Goal: Task Accomplishment & Management: Manage account settings

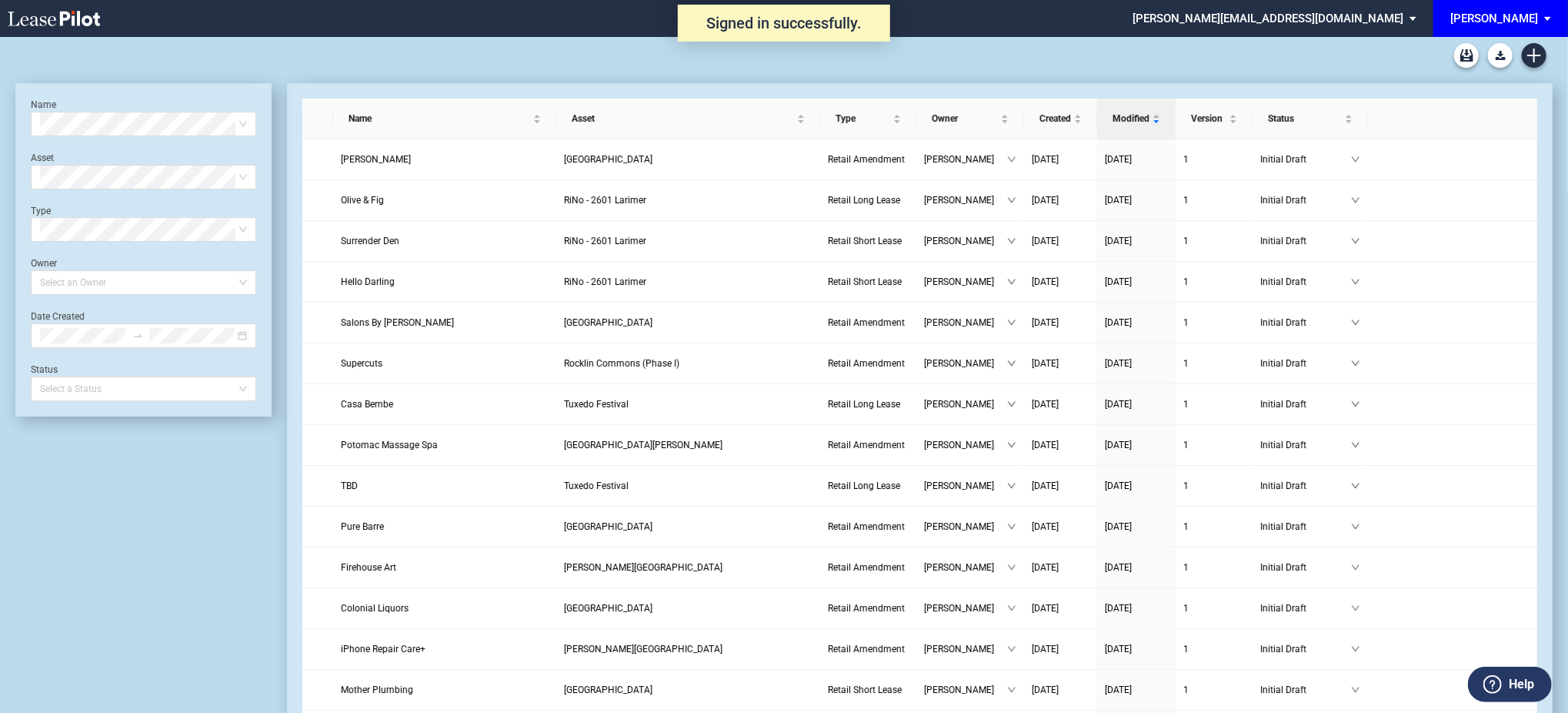
click at [1533, 24] on div "[PERSON_NAME]" at bounding box center [1494, 18] width 88 height 14
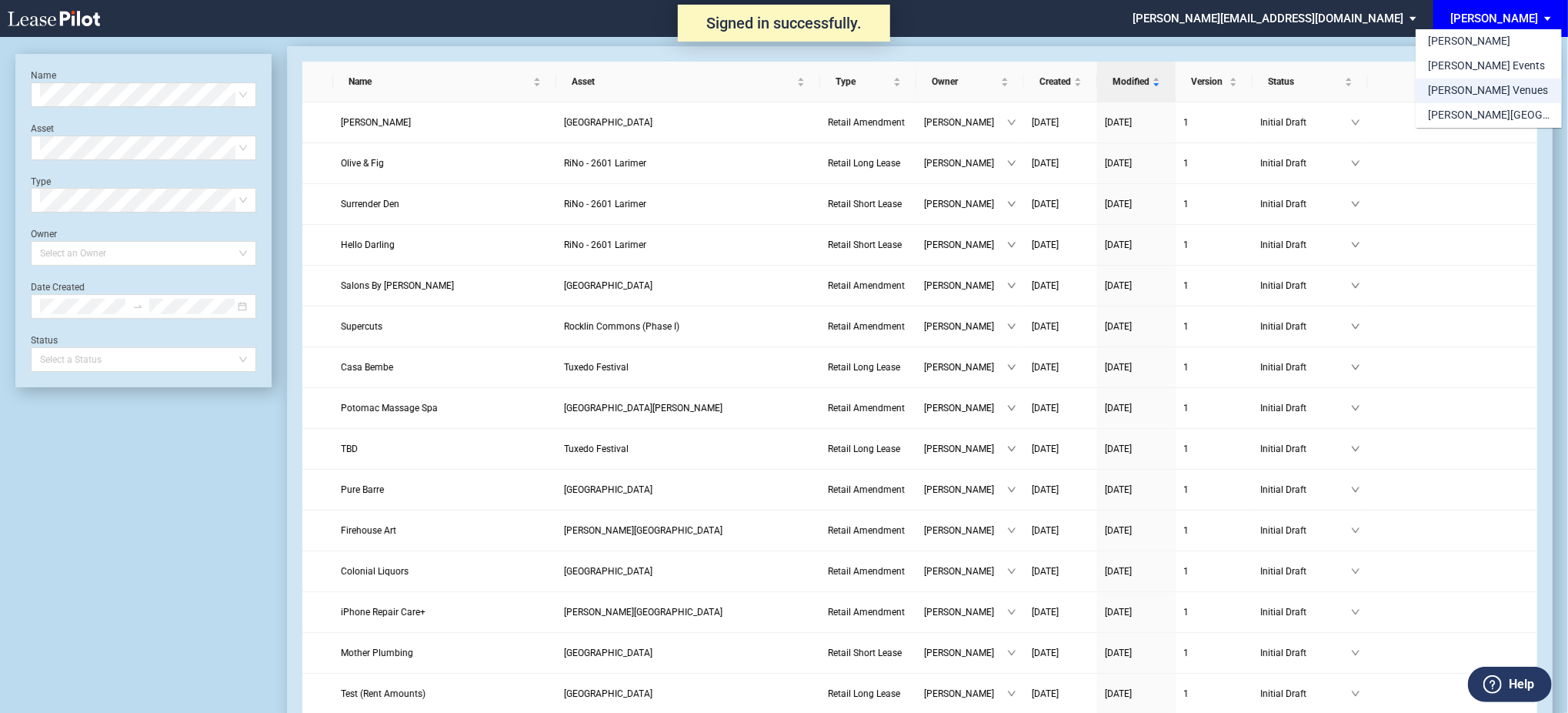
click at [1505, 87] on md-option "[PERSON_NAME] Venues" at bounding box center [1489, 91] width 146 height 25
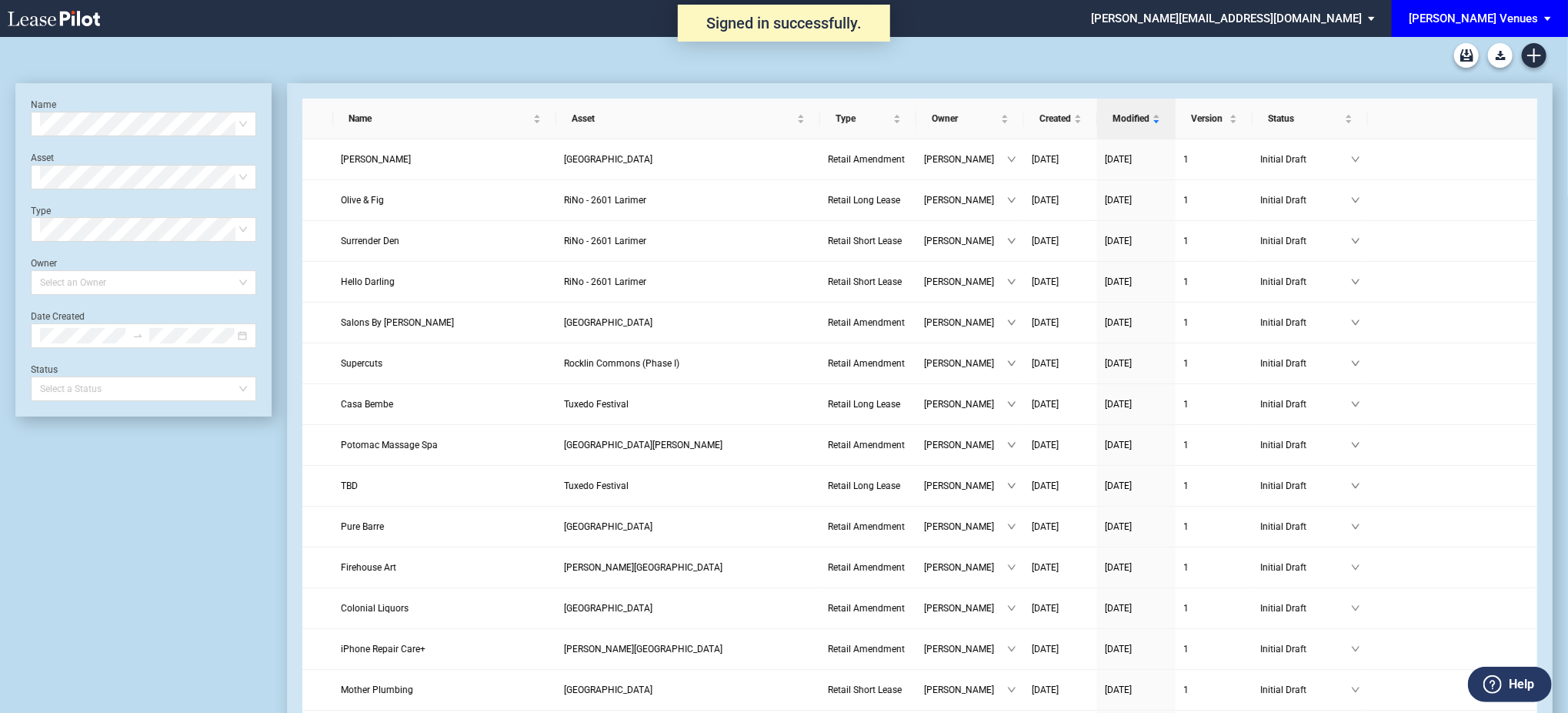
scroll to position [37, 0]
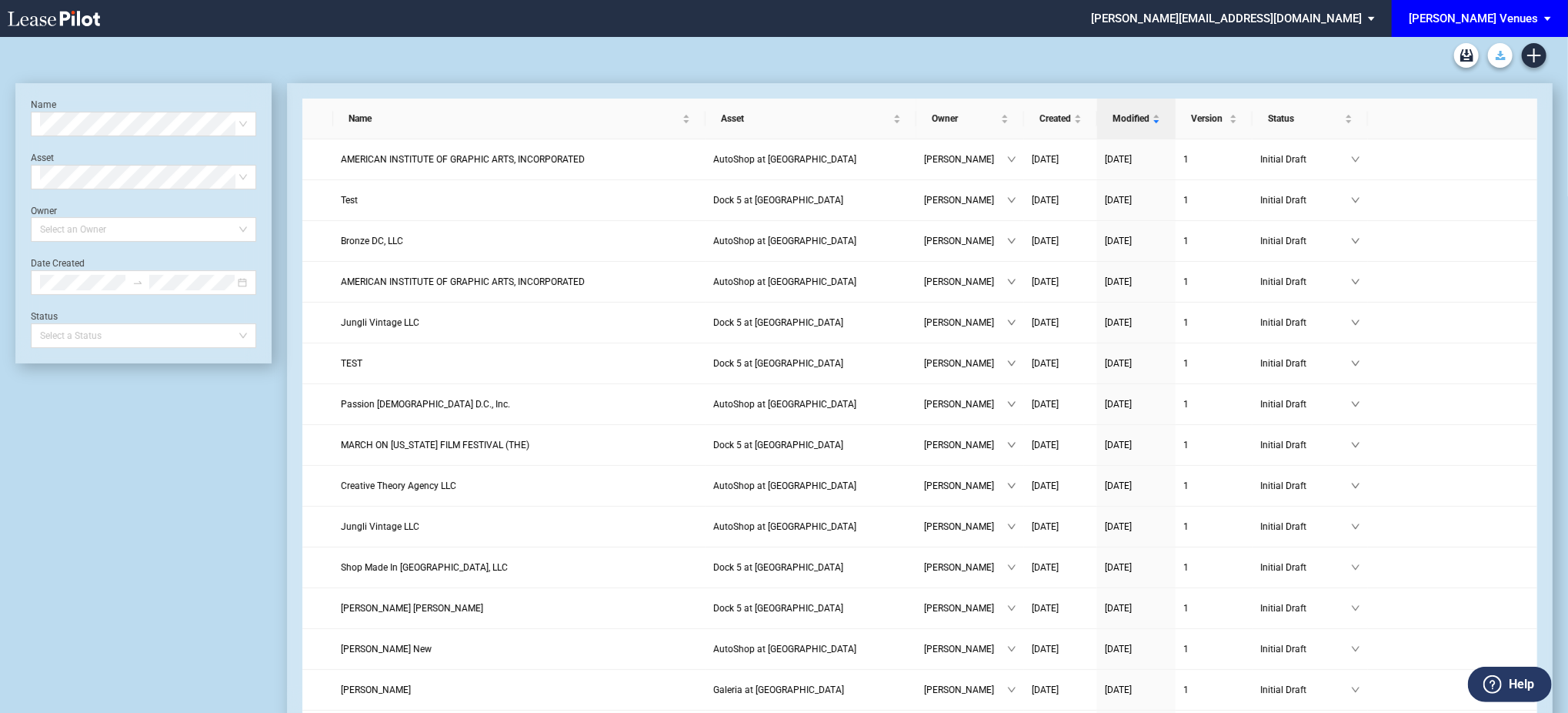
click at [1512, 54] on link "Download Blank Form" at bounding box center [1500, 55] width 25 height 25
click at [1537, 62] on icon "Create new document" at bounding box center [1534, 55] width 14 height 14
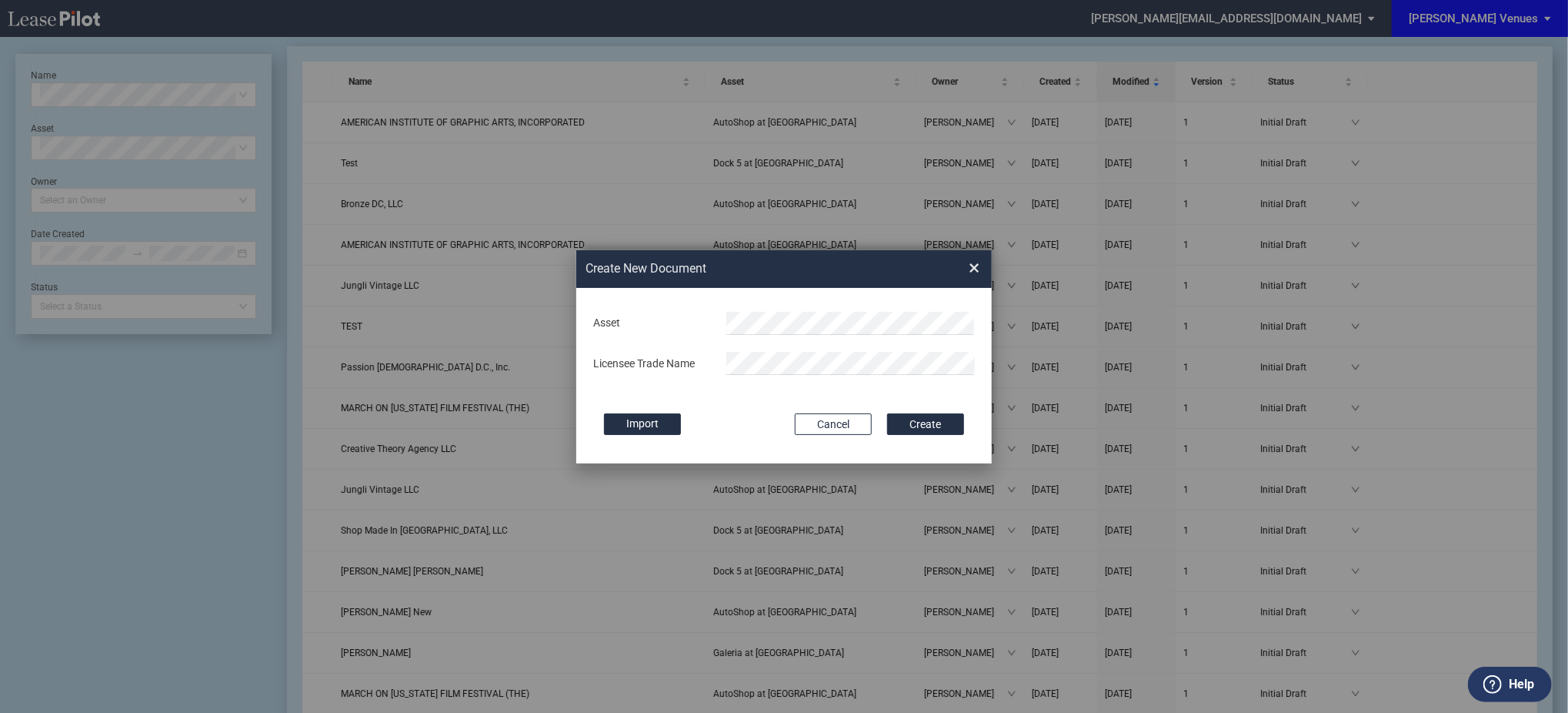
click at [784, 335] on md-input-container "Asset" at bounding box center [784, 323] width 384 height 26
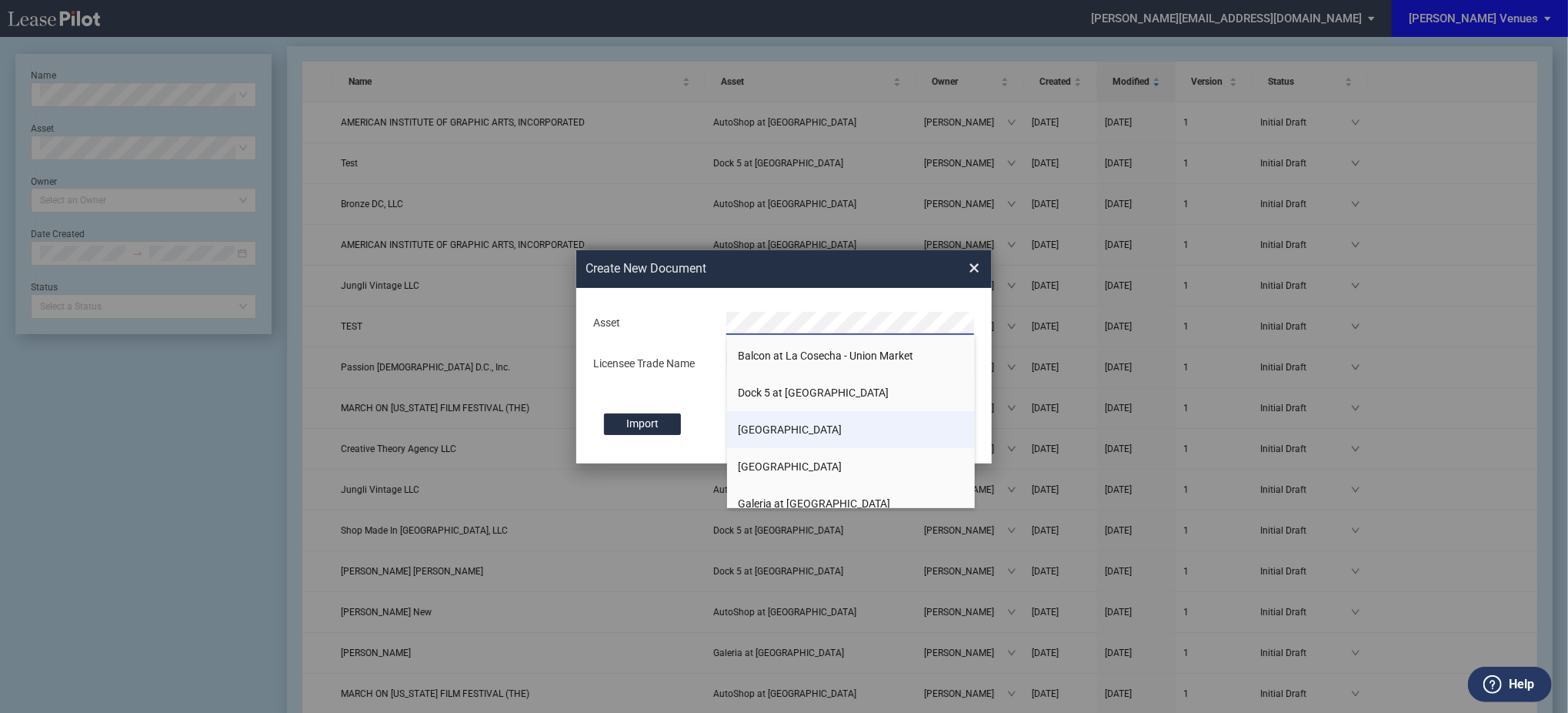
scroll to position [103, 0]
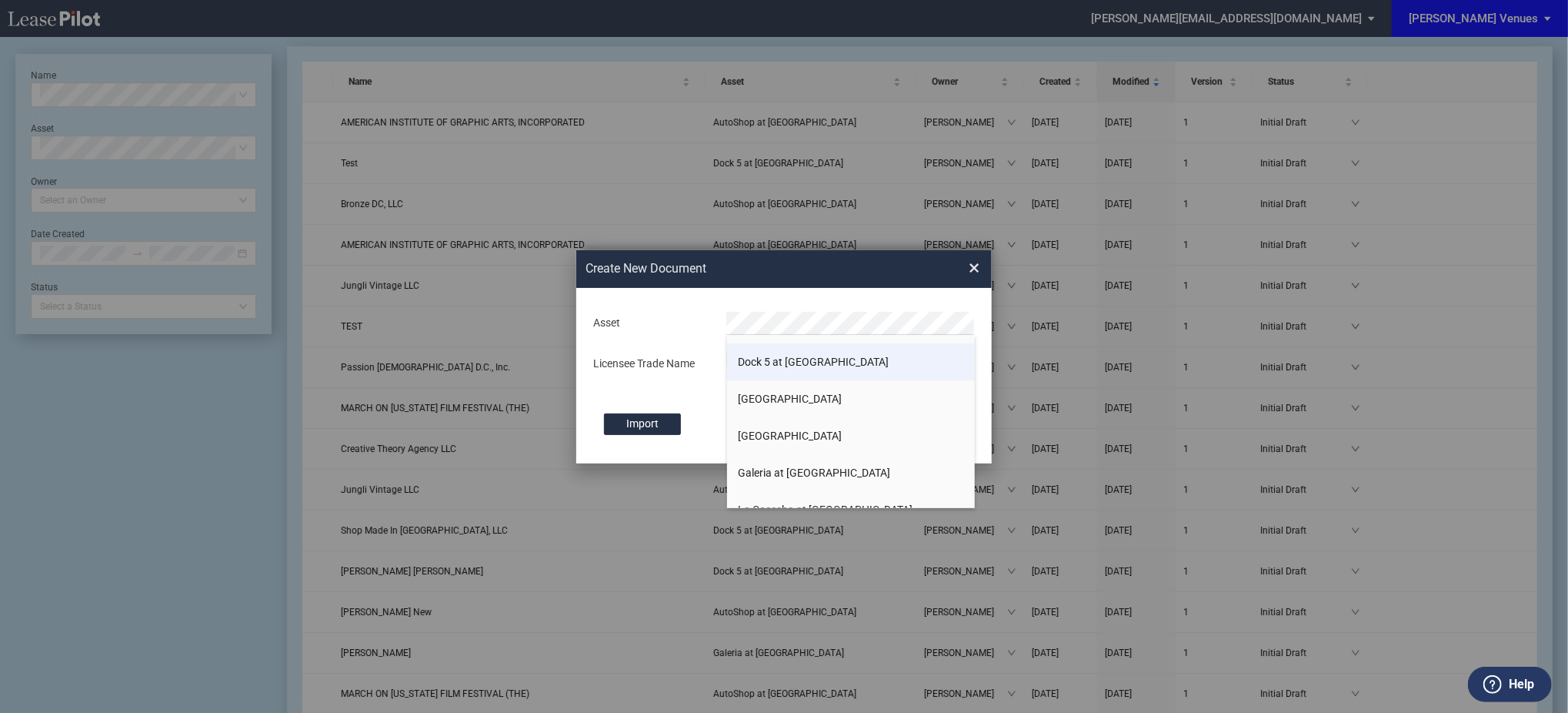
click at [824, 363] on span "Dock 5 at [GEOGRAPHIC_DATA]" at bounding box center [814, 362] width 151 height 12
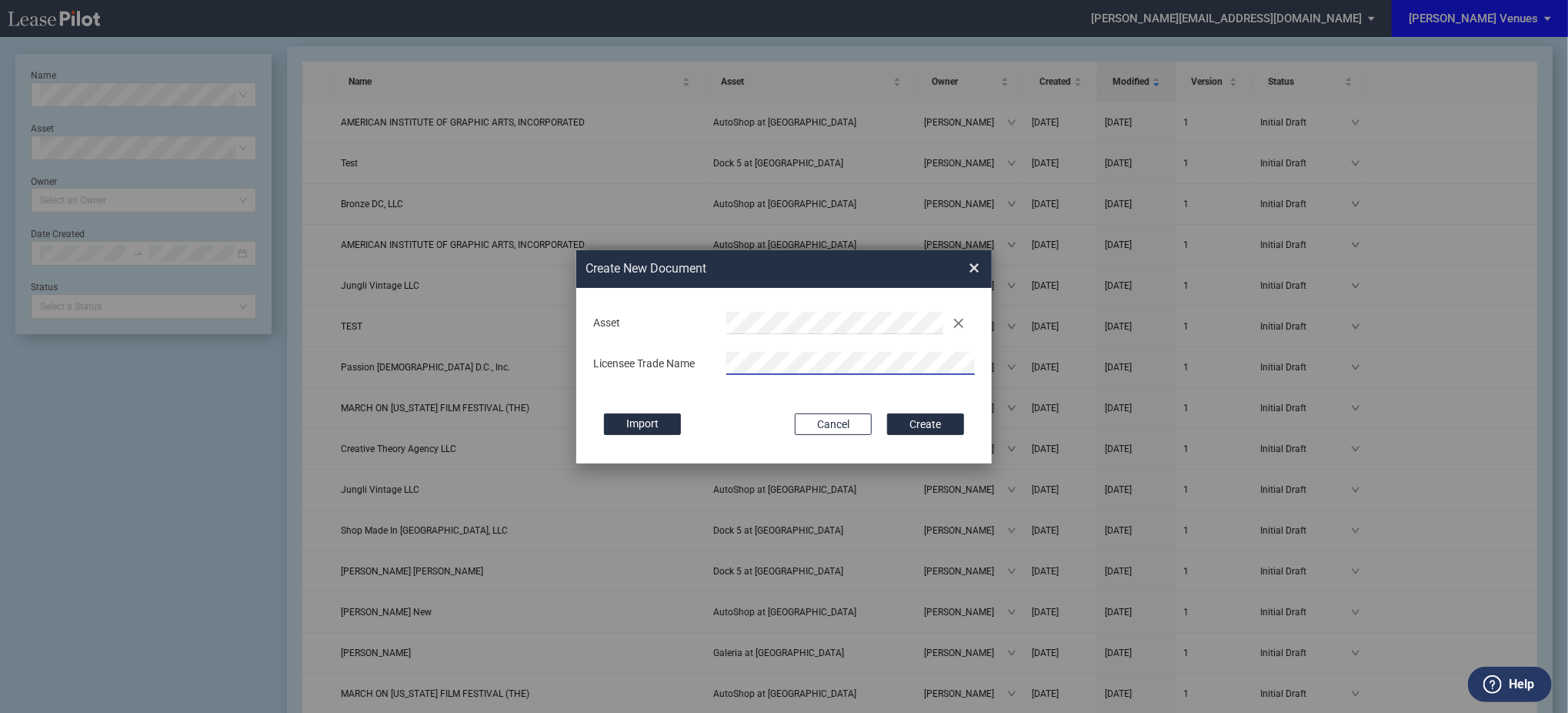
click at [887, 413] on button "Create" at bounding box center [925, 424] width 77 height 22
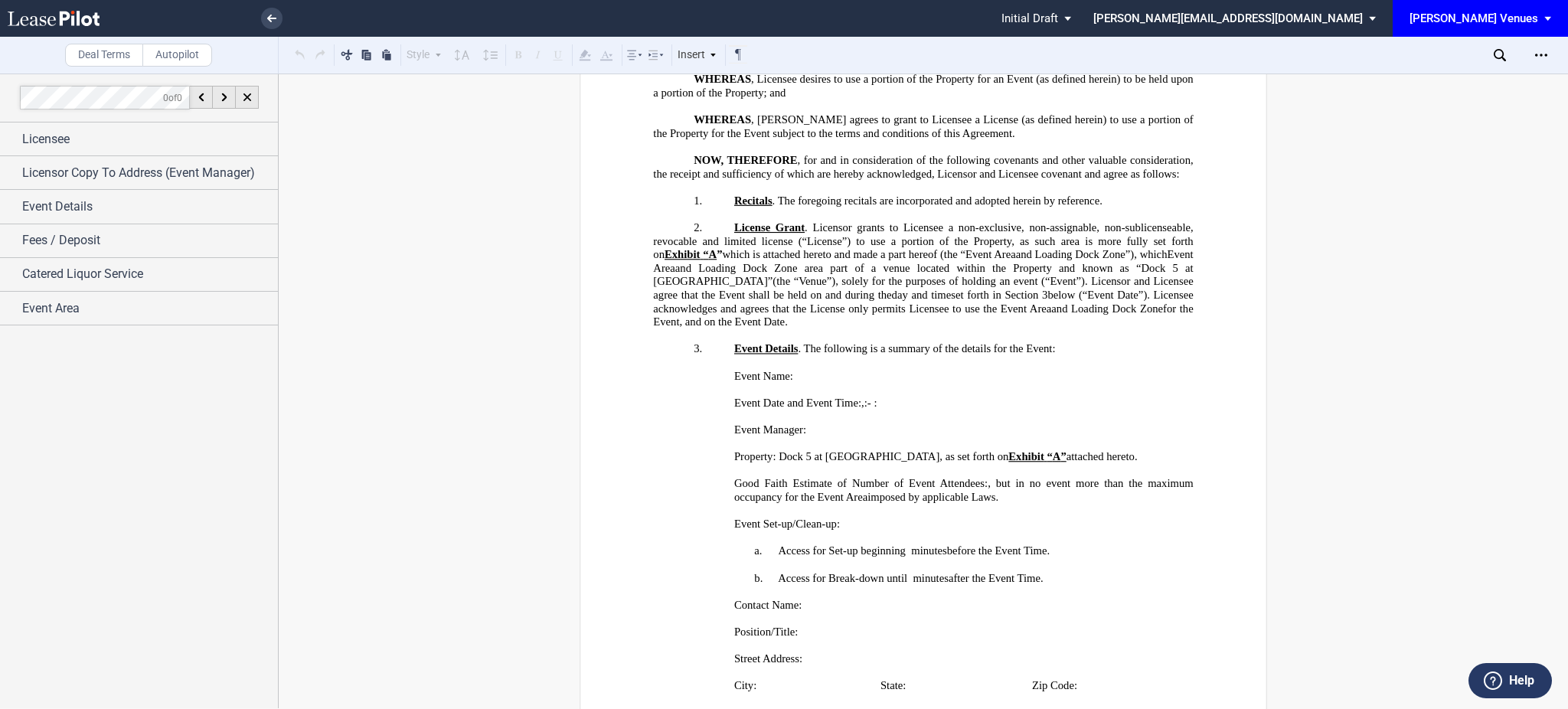
scroll to position [510, 0]
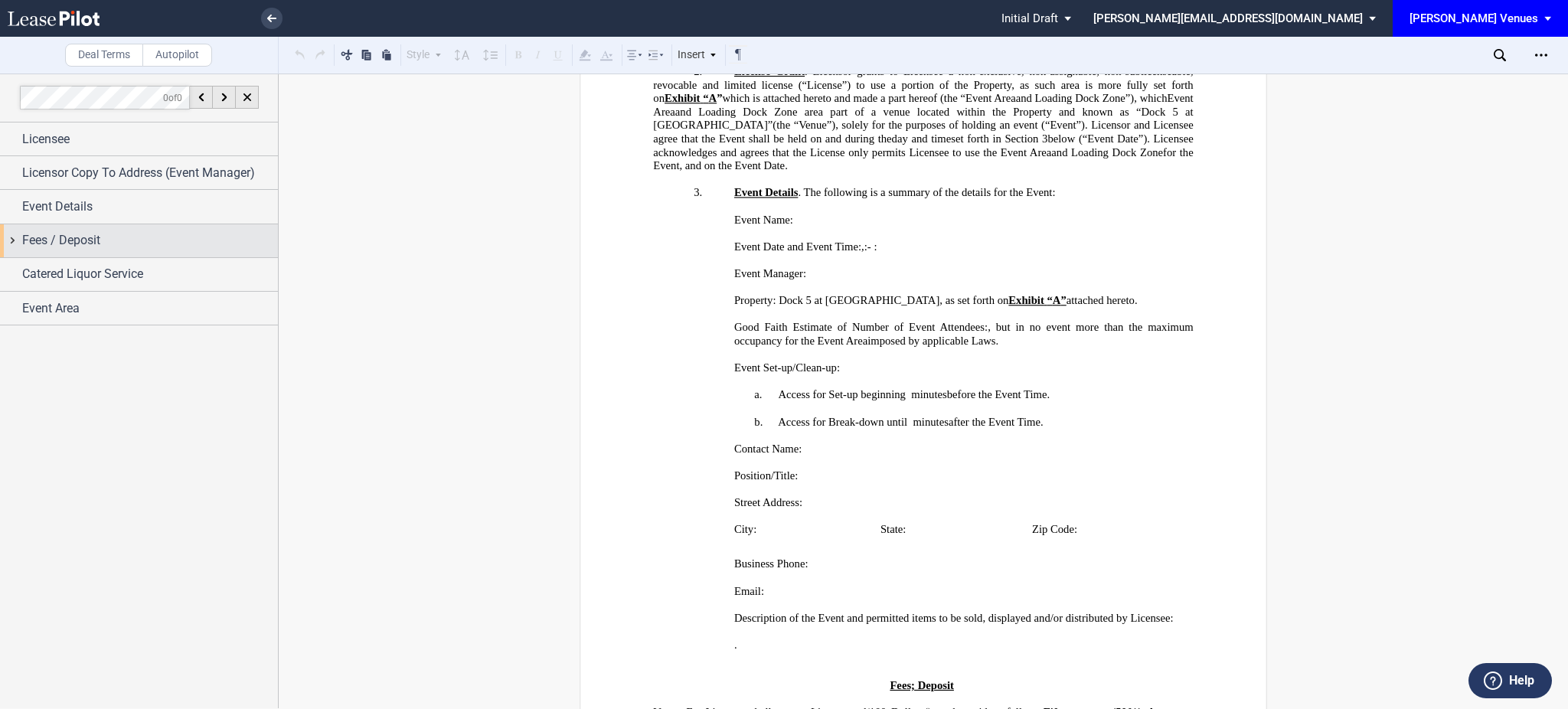
click at [0, 242] on div "Fees / Deposit" at bounding box center [139, 241] width 278 height 33
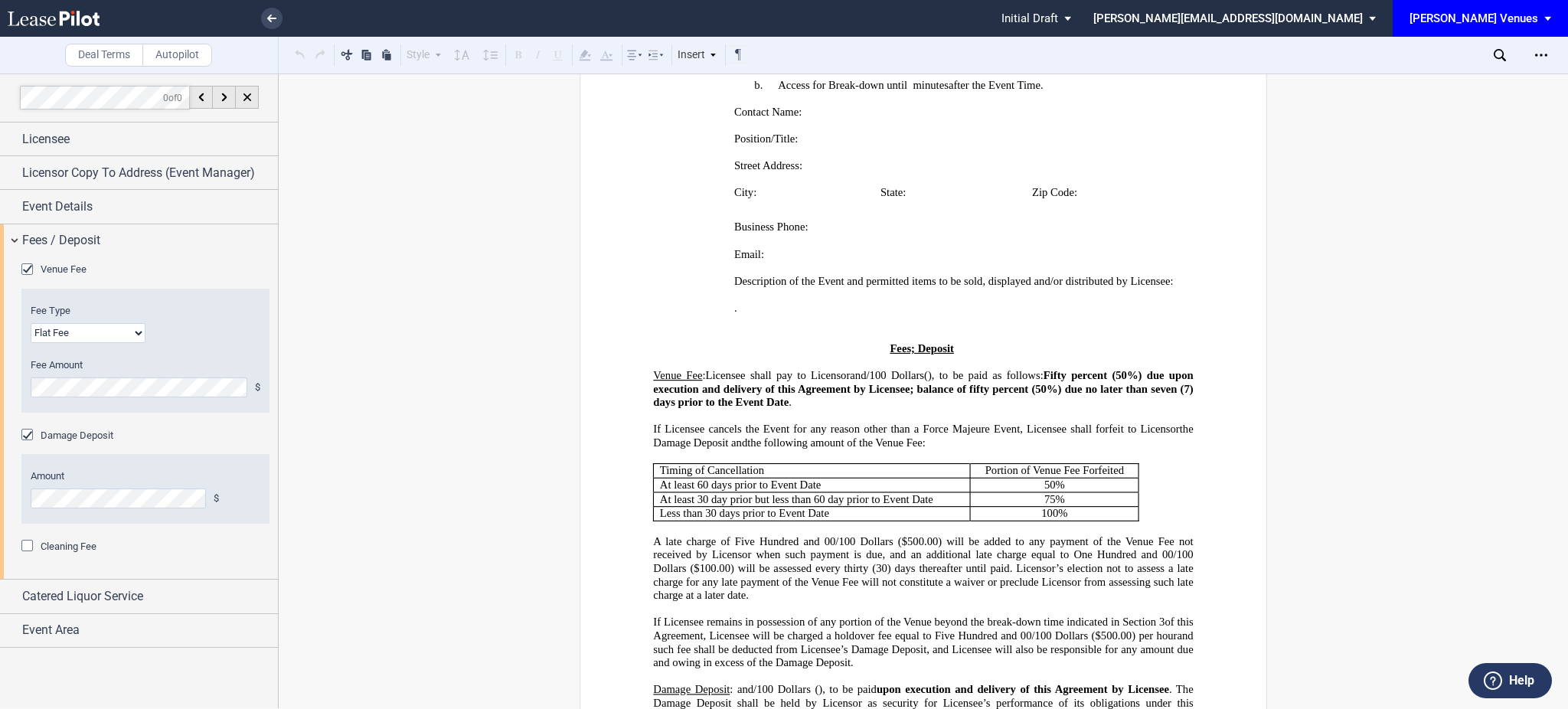
scroll to position [918, 0]
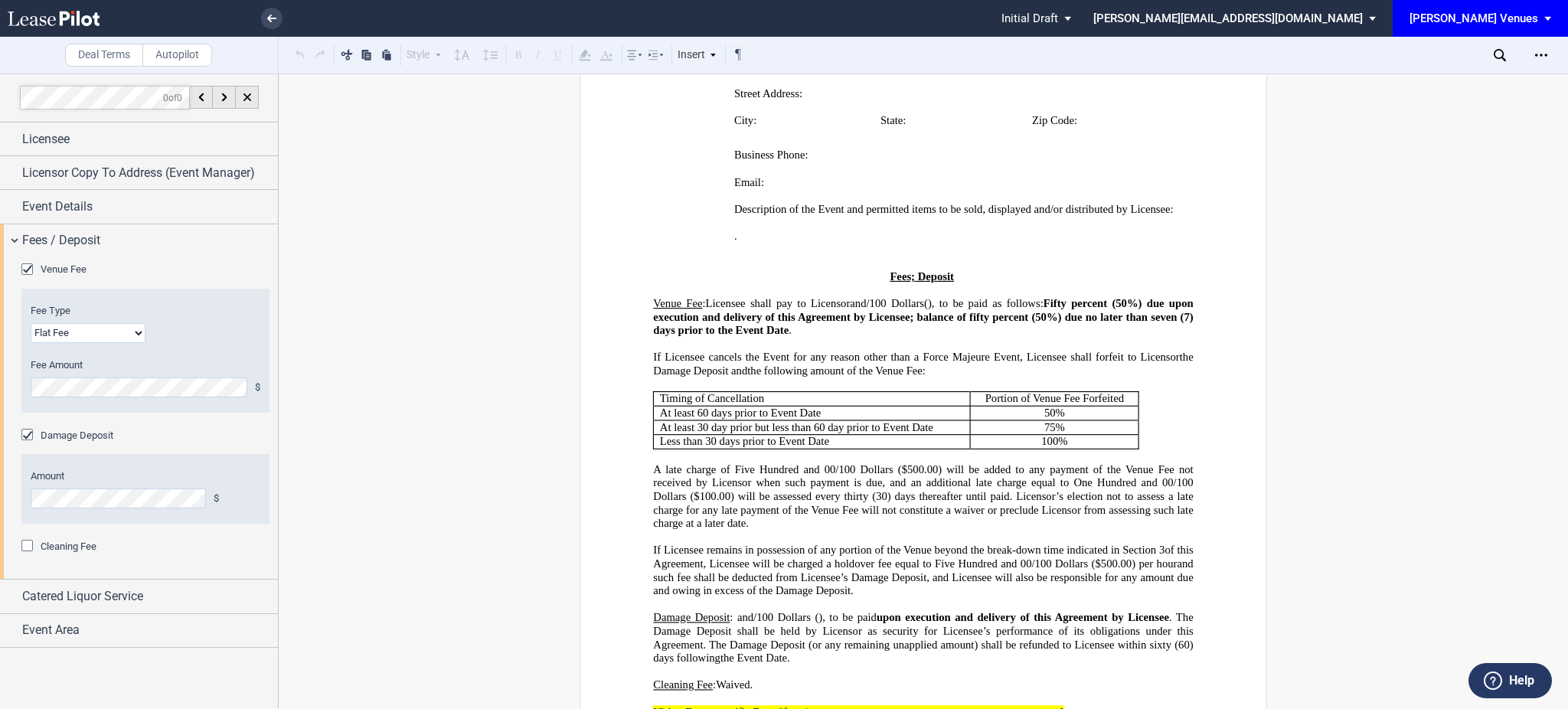
click at [80, 555] on div "Cleaning Fee Amount $" at bounding box center [146, 554] width 248 height 31
click at [83, 543] on span "Cleaning Fee" at bounding box center [68, 546] width 56 height 11
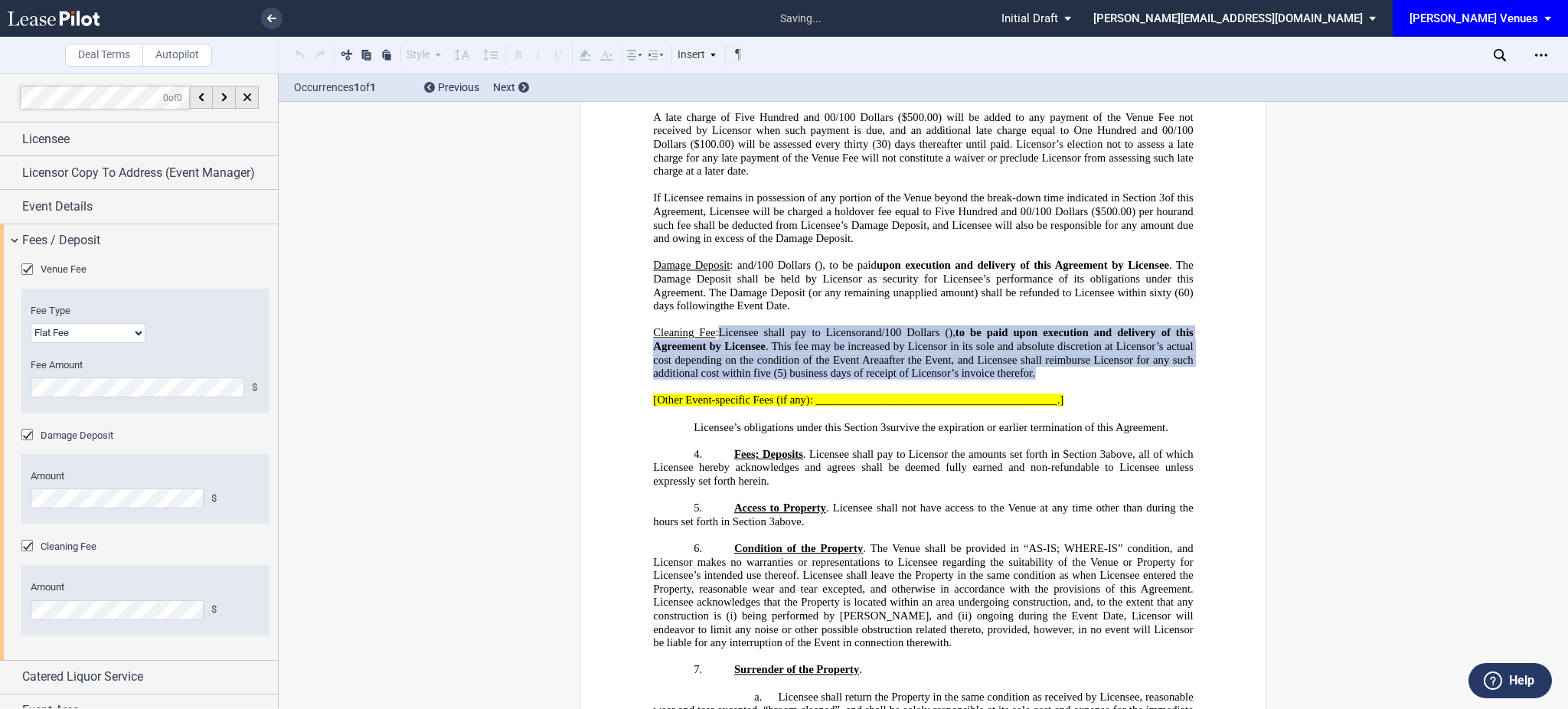
scroll to position [1292, 0]
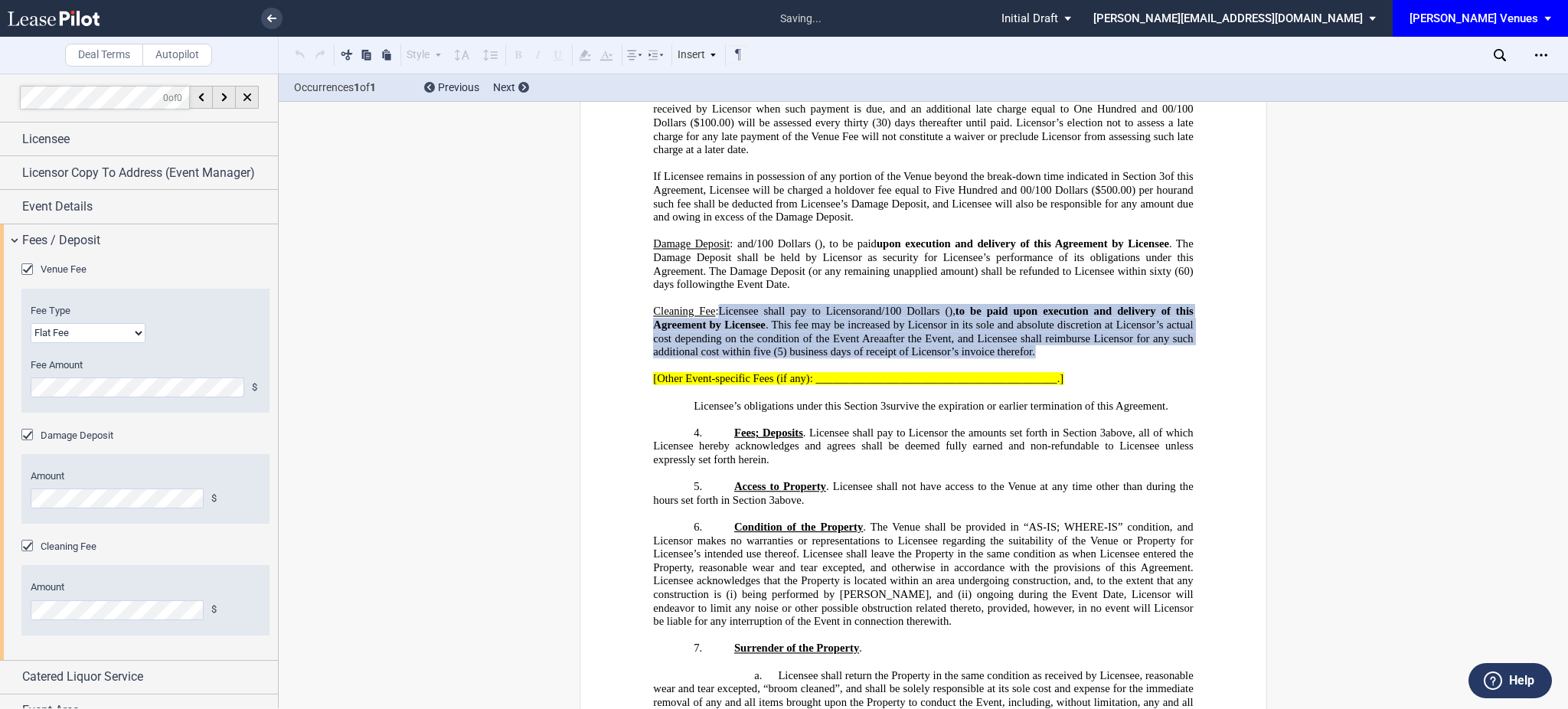
click at [80, 546] on span "Cleaning Fee" at bounding box center [68, 546] width 56 height 11
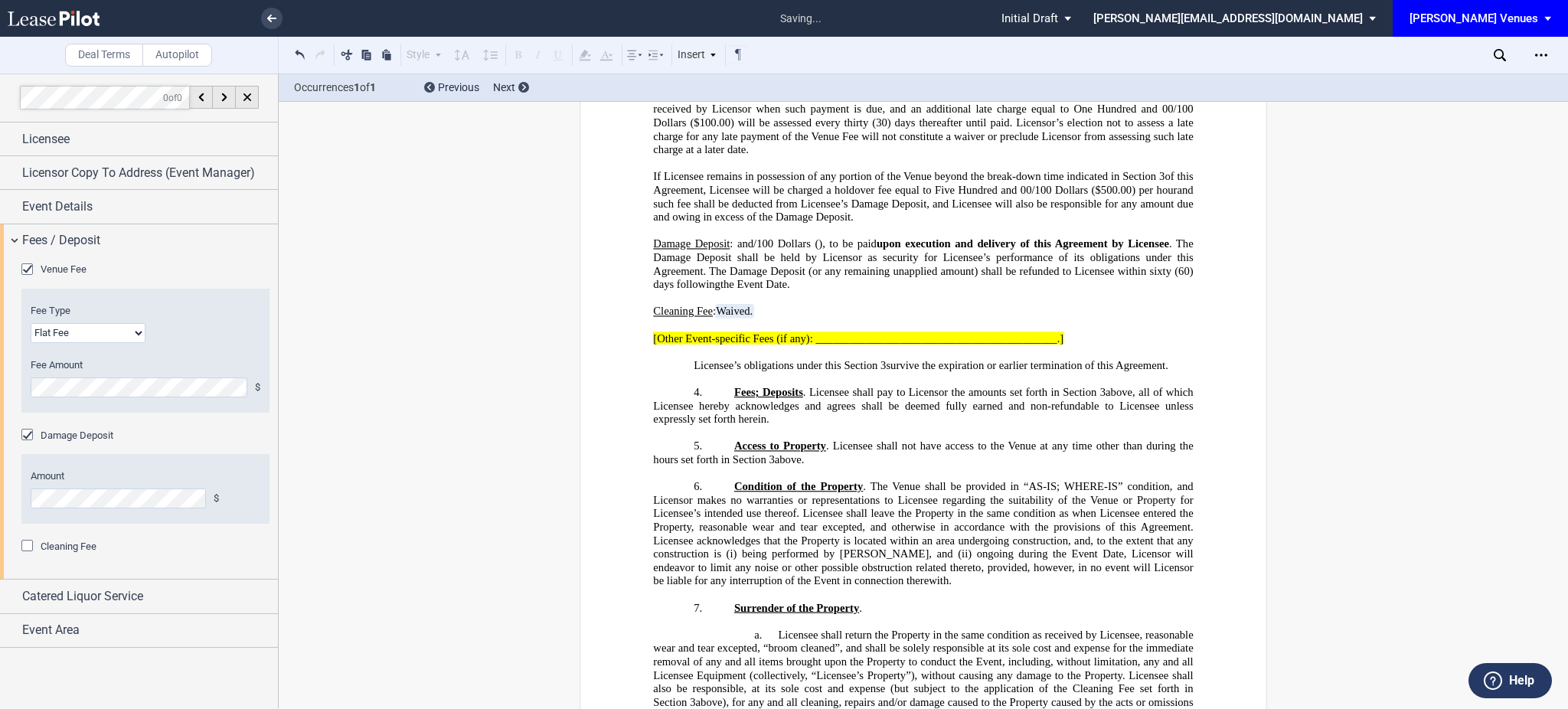
click at [79, 545] on span "Cleaning Fee" at bounding box center [68, 546] width 56 height 11
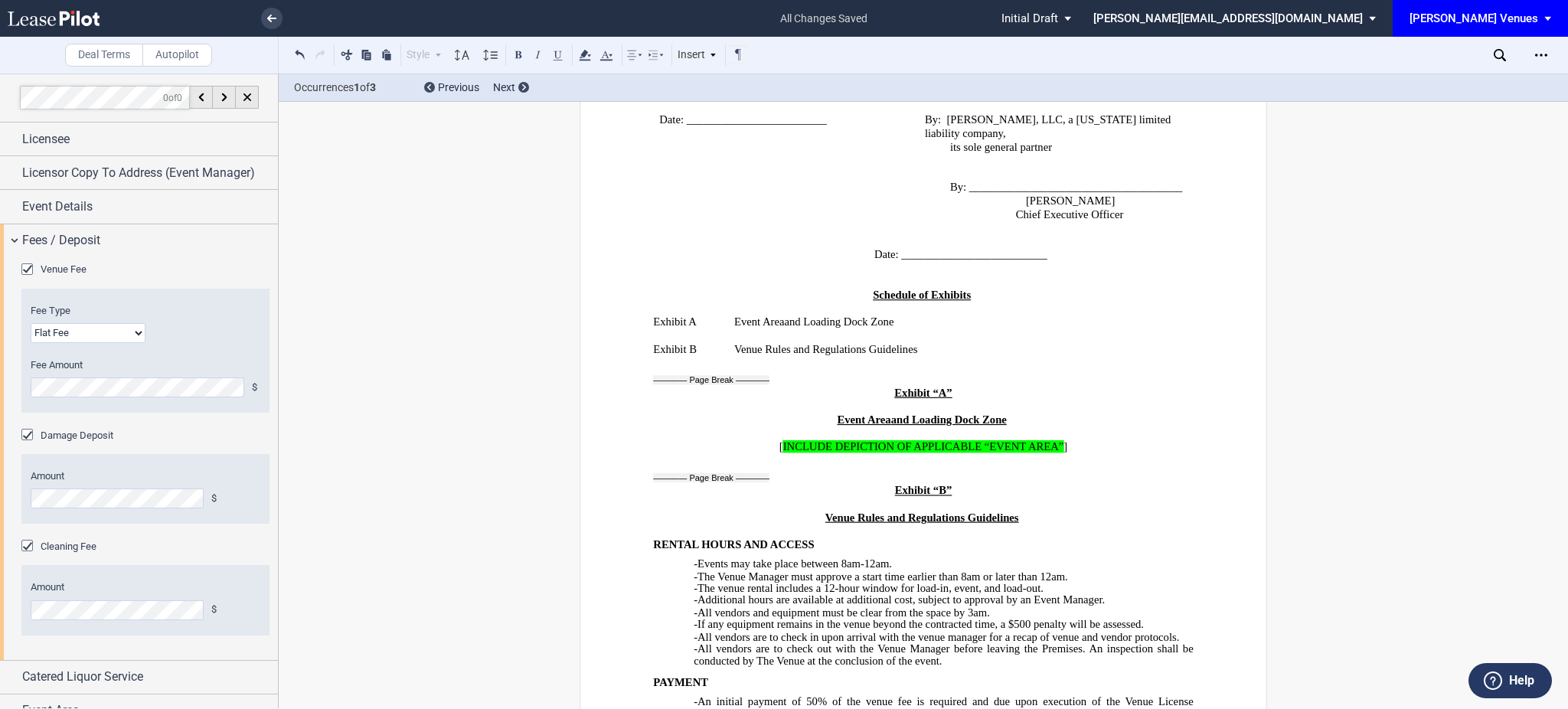
scroll to position [5782, 0]
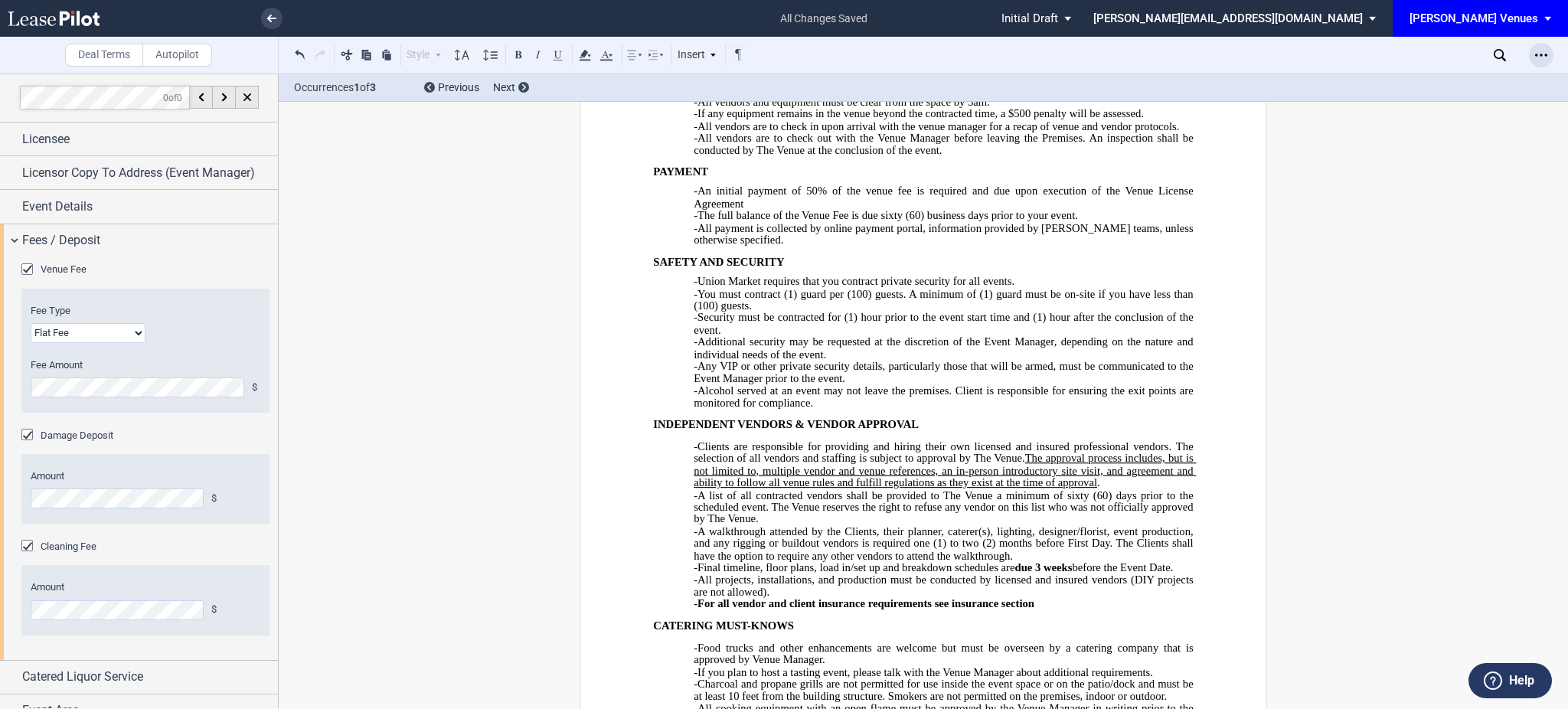
click at [1537, 54] on icon "Open Lease options menu" at bounding box center [1541, 55] width 12 height 12
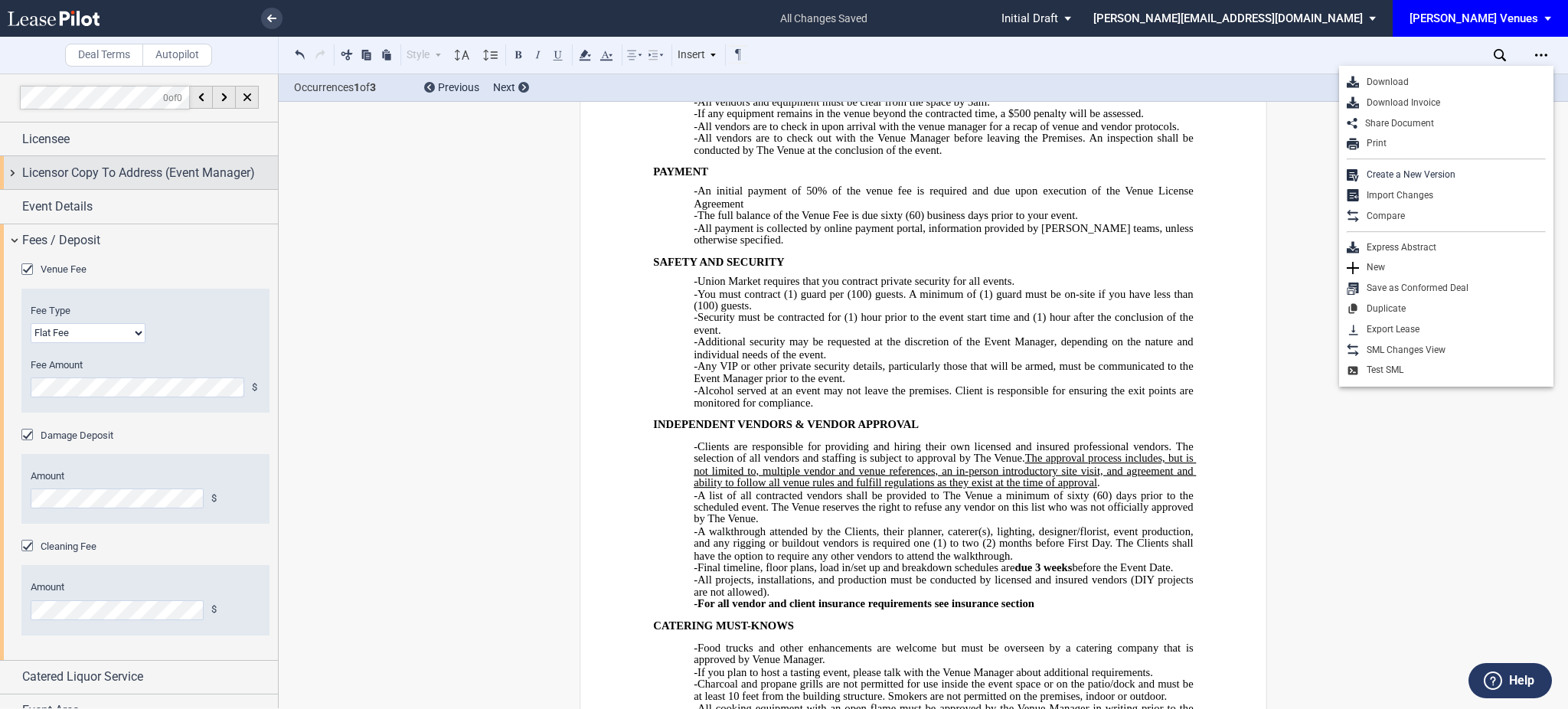
click at [4, 175] on div "Licensor Copy To Address (Event Manager)" at bounding box center [139, 172] width 278 height 33
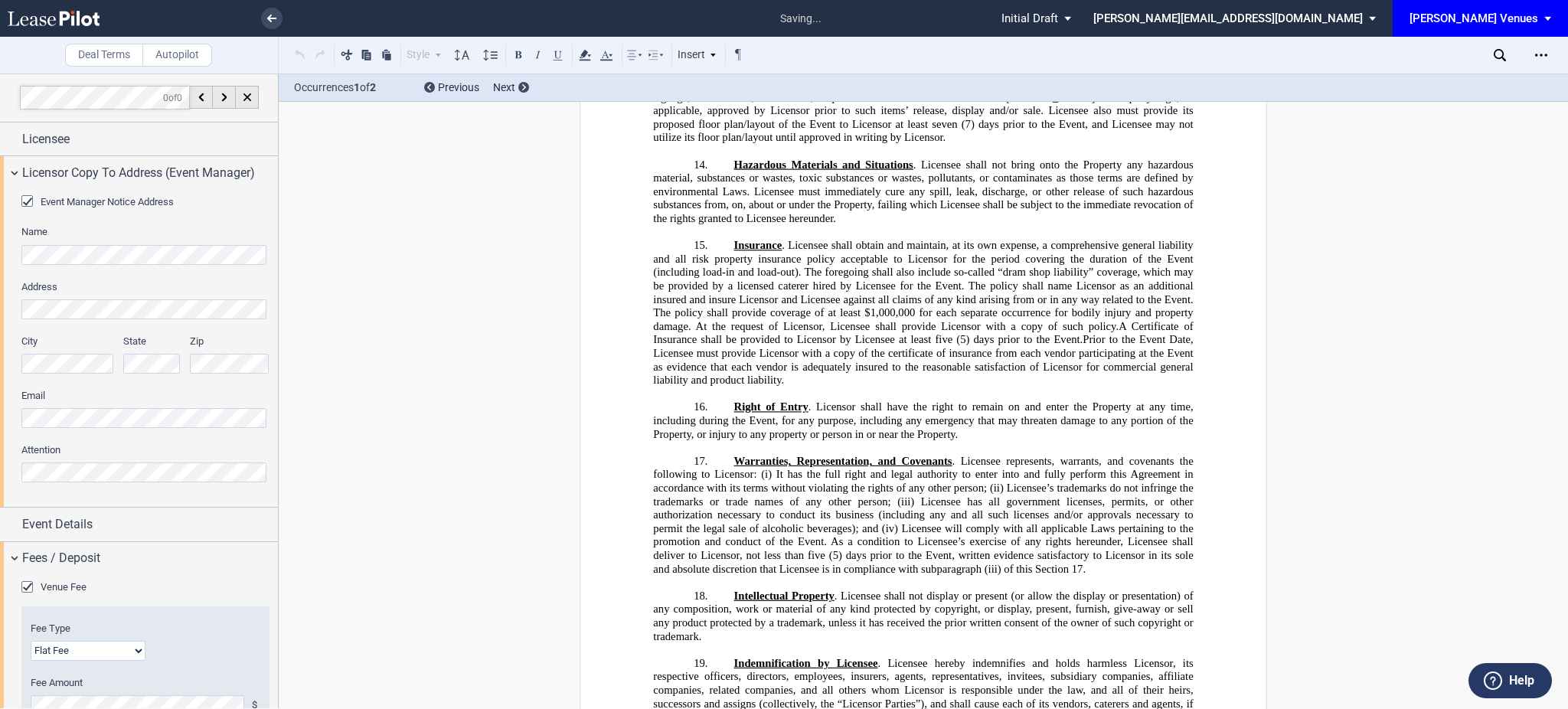
scroll to position [4480, 0]
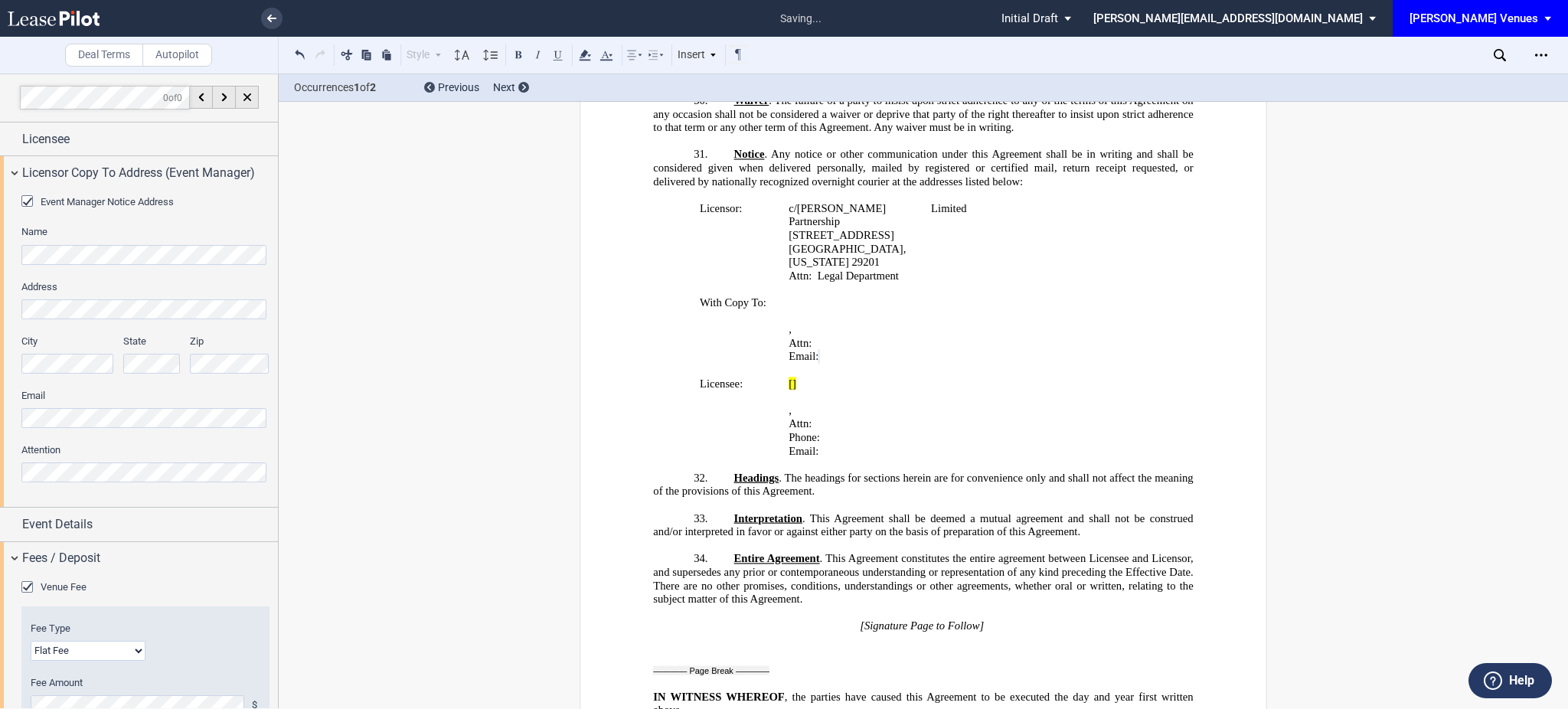
click at [1526, 55] on div "Download Download Invoice Share Document Print Create a New Version Import Chan…" at bounding box center [1530, 55] width 74 height 25
click at [1543, 58] on icon "Open Lease options menu" at bounding box center [1541, 55] width 12 height 12
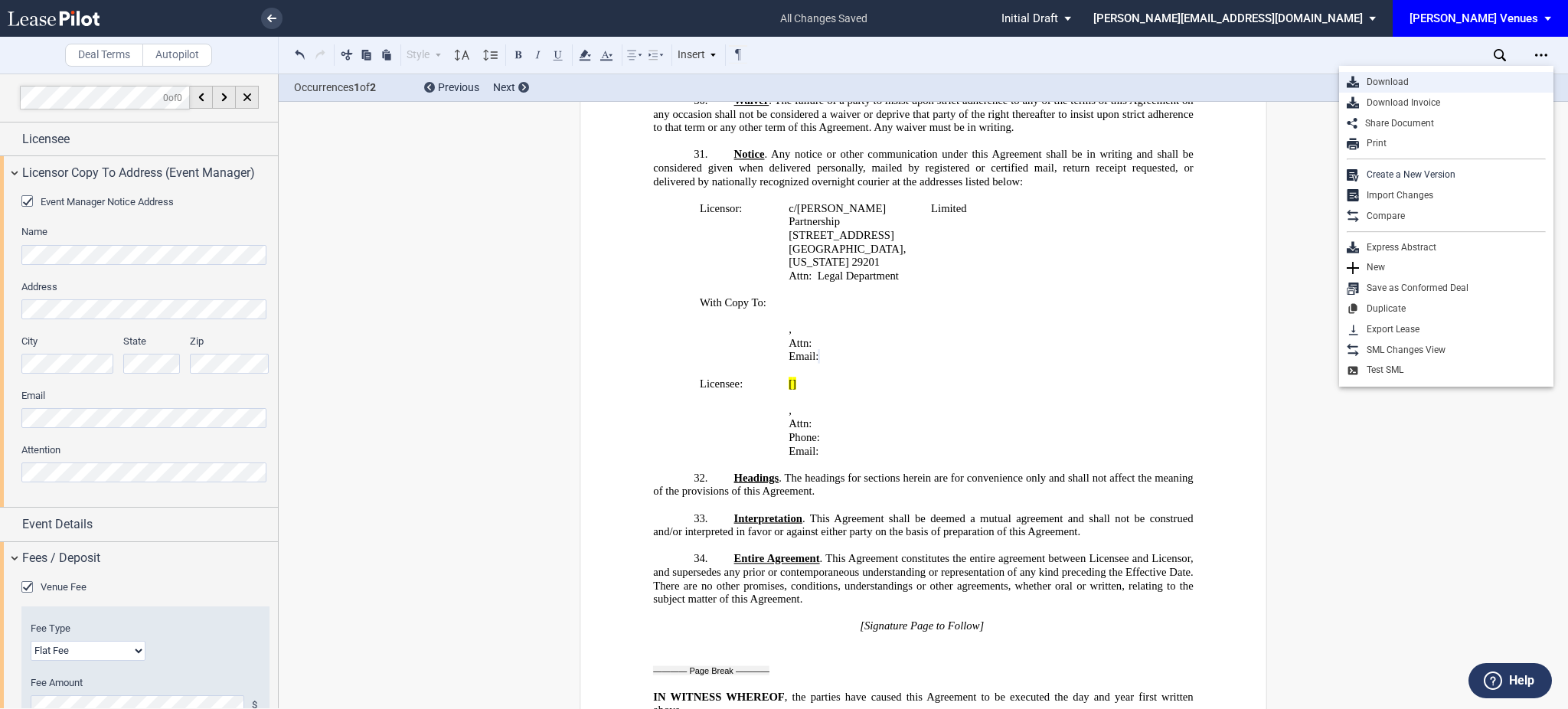
click at [1466, 86] on div "Download" at bounding box center [1453, 82] width 187 height 13
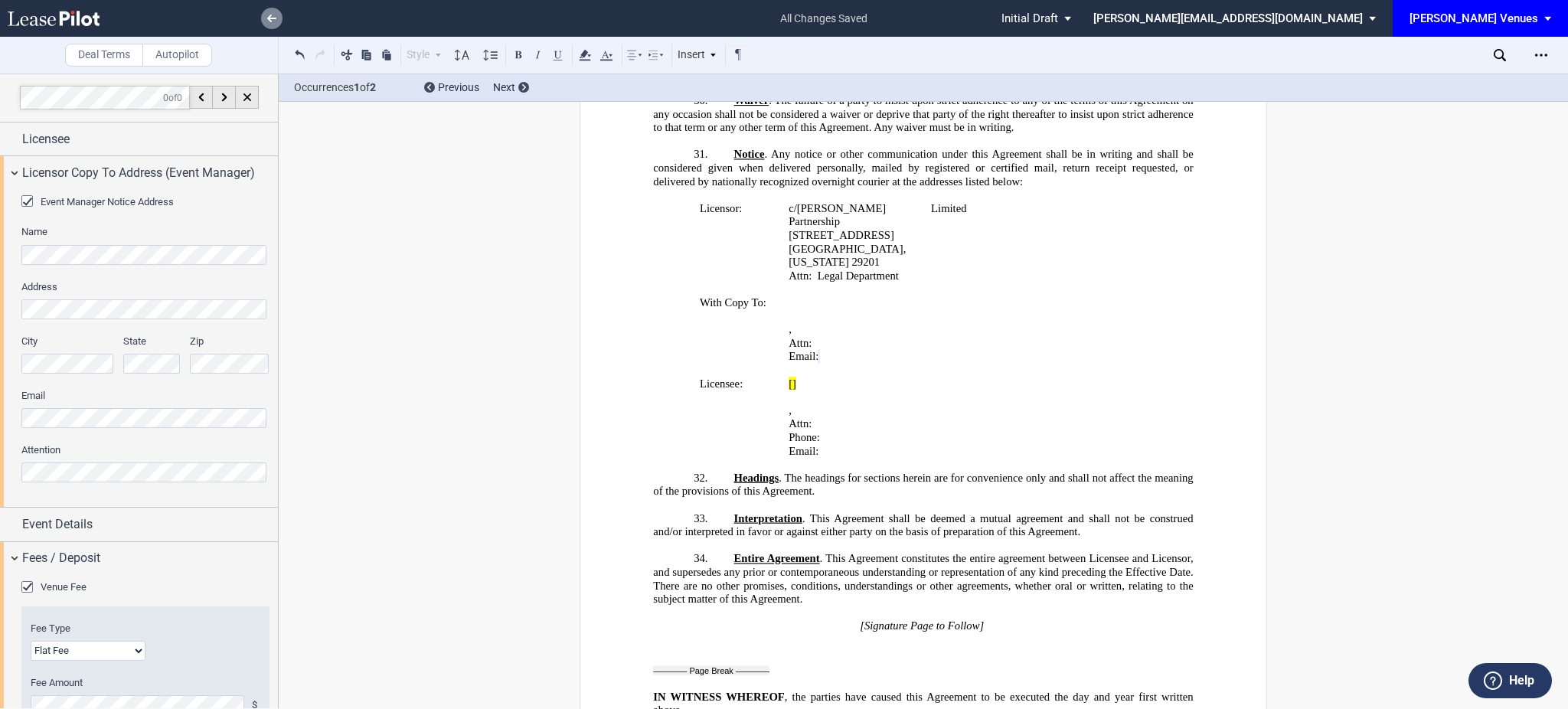
click at [275, 15] on icon at bounding box center [272, 18] width 9 height 8
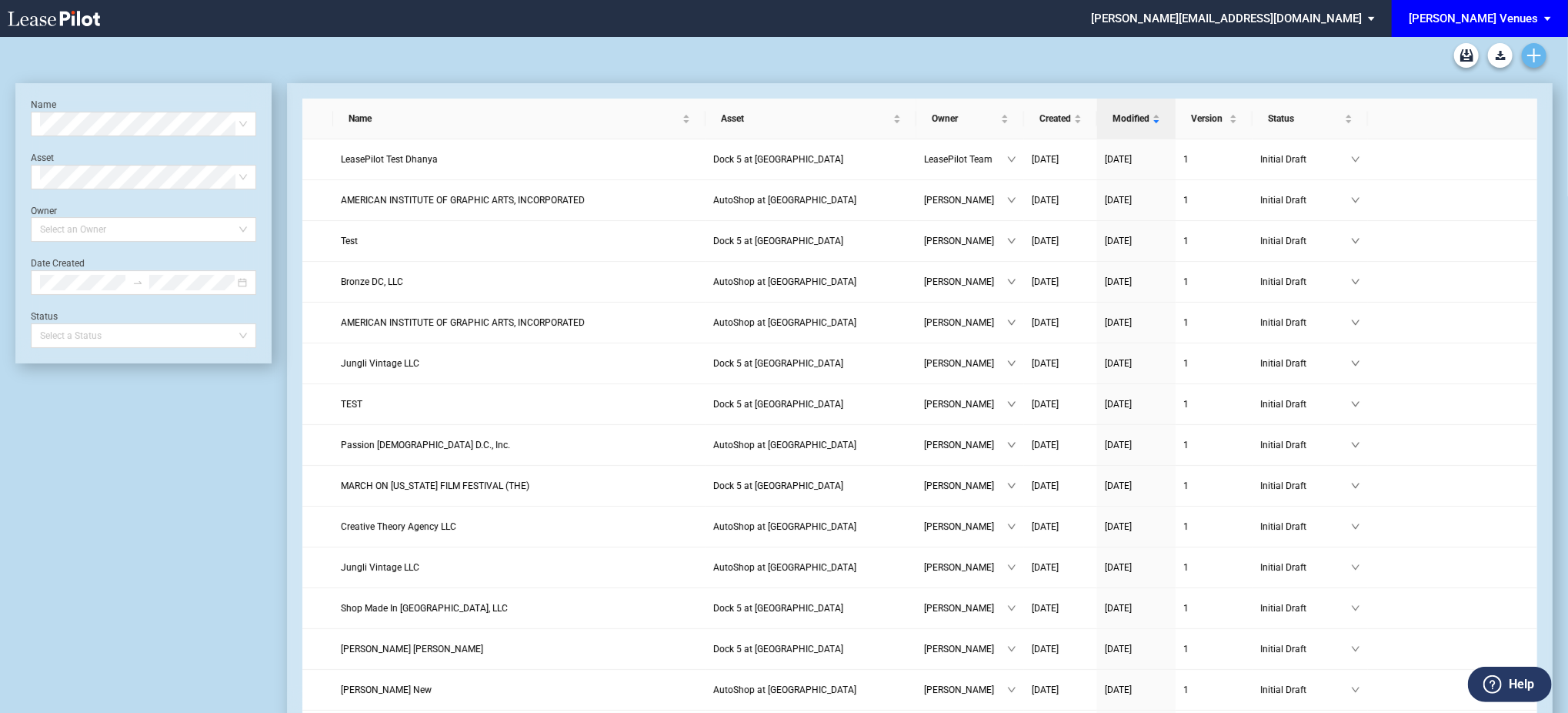
click at [1536, 56] on icon "Create new document" at bounding box center [1534, 55] width 14 height 14
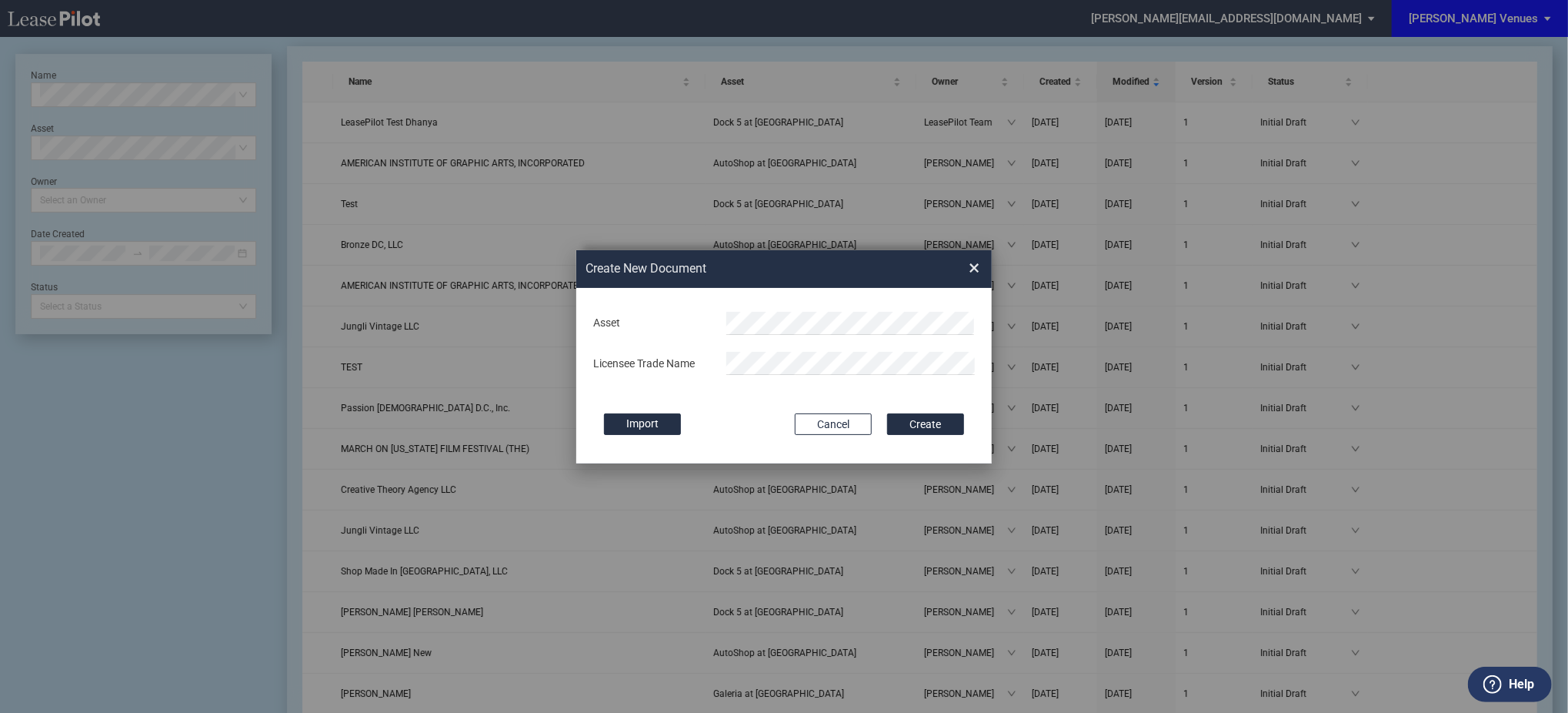
click at [752, 348] on div "Asset Licensee Trade Name" at bounding box center [784, 343] width 384 height 81
click at [757, 338] on div "Asset Licensee Trade Name" at bounding box center [784, 343] width 384 height 81
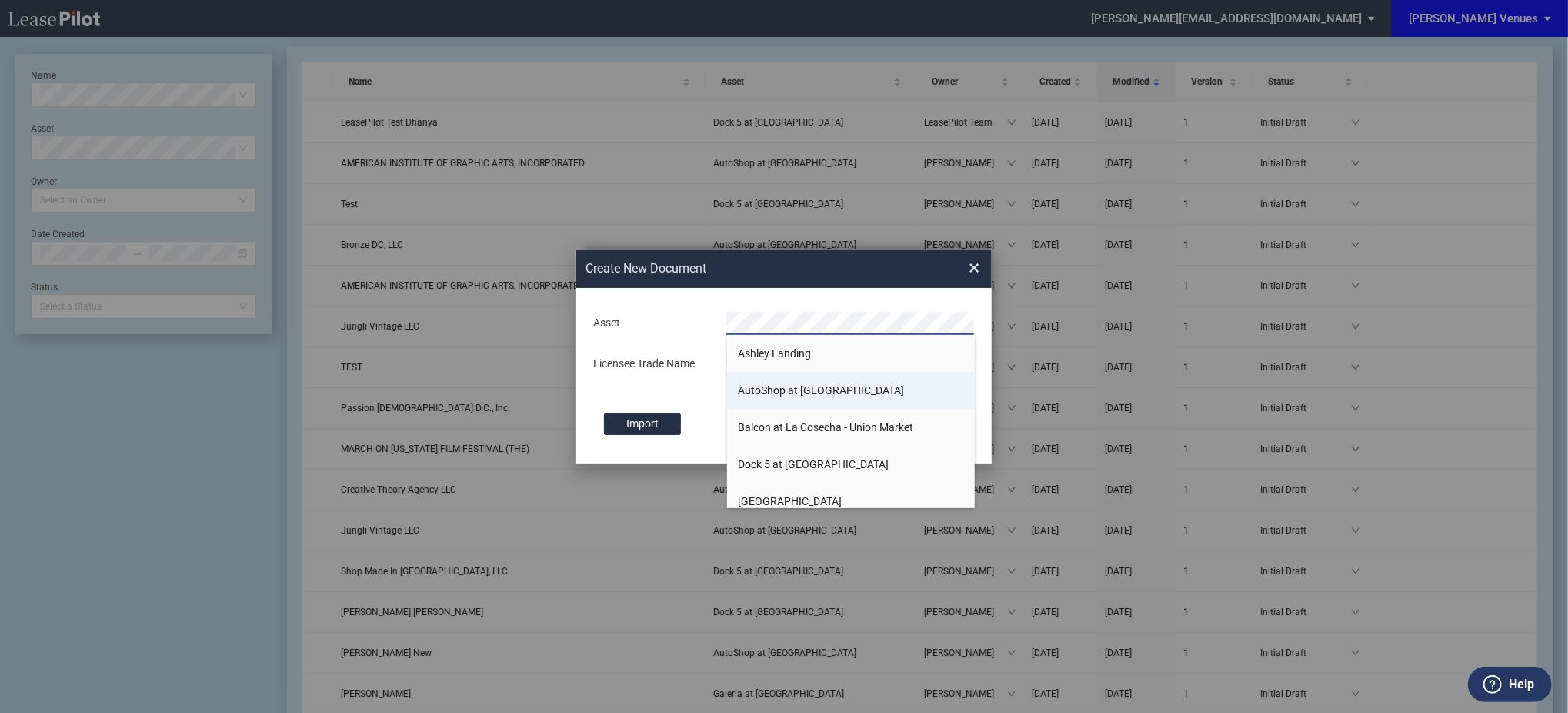
click at [762, 384] on span "AutoShop at Union Market" at bounding box center [822, 390] width 166 height 12
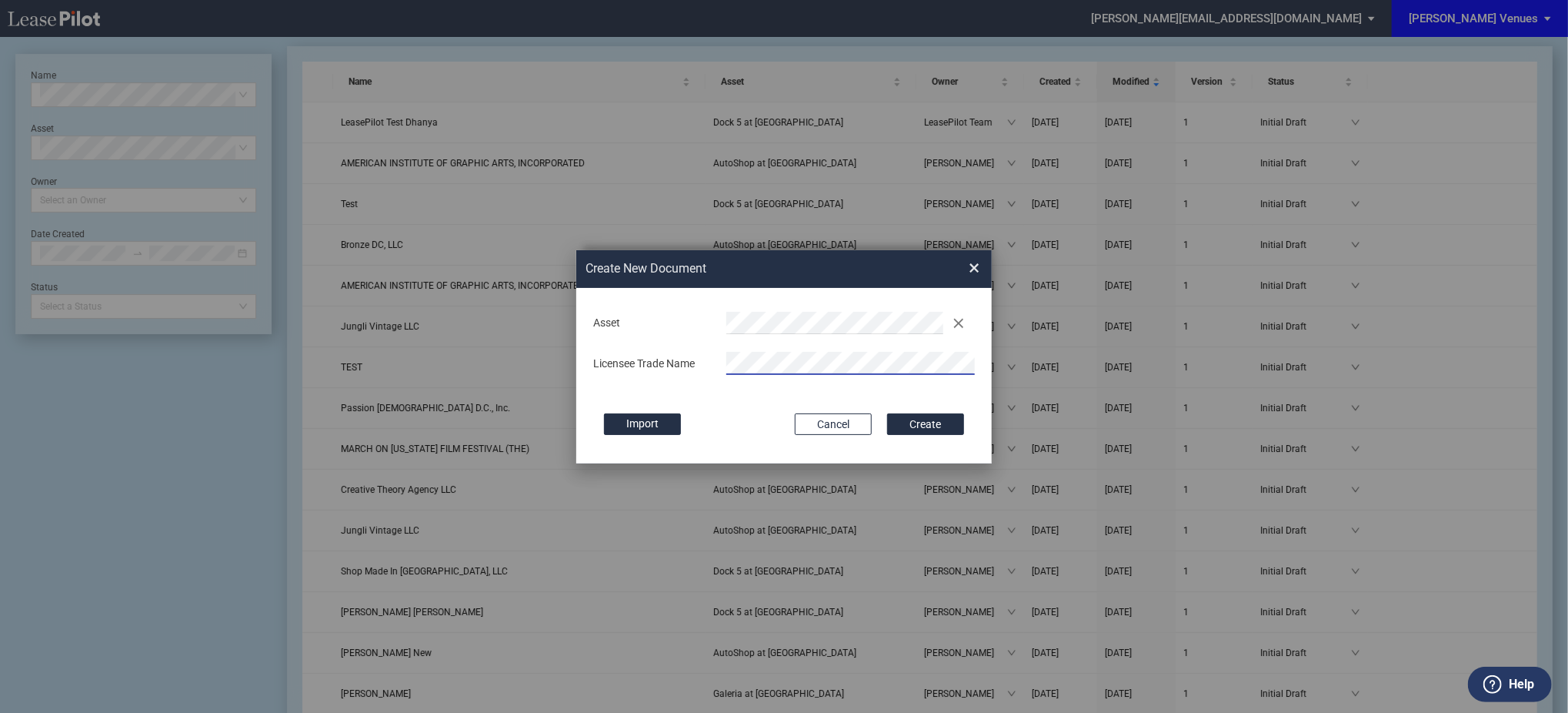
click at [887, 413] on button "Create" at bounding box center [925, 424] width 77 height 22
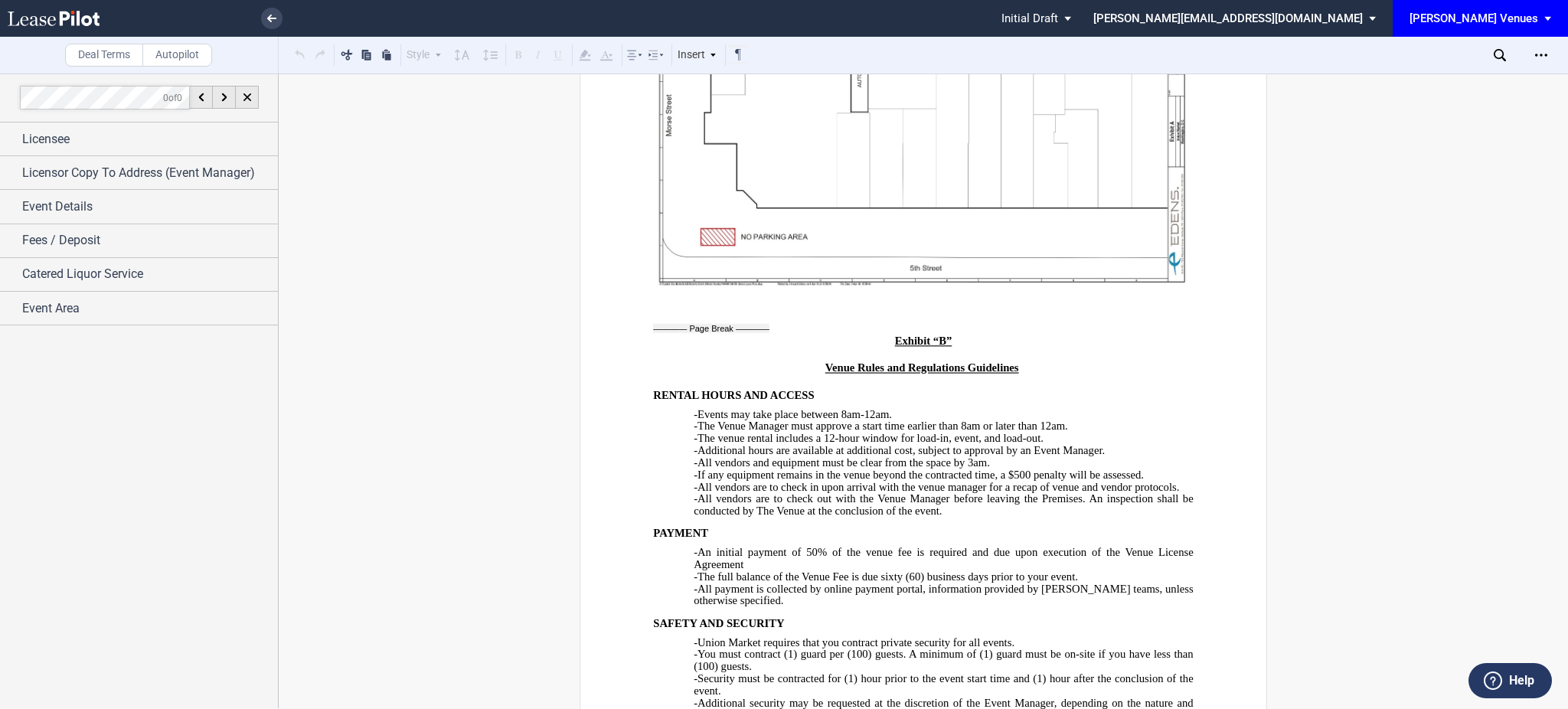
scroll to position [6225, 0]
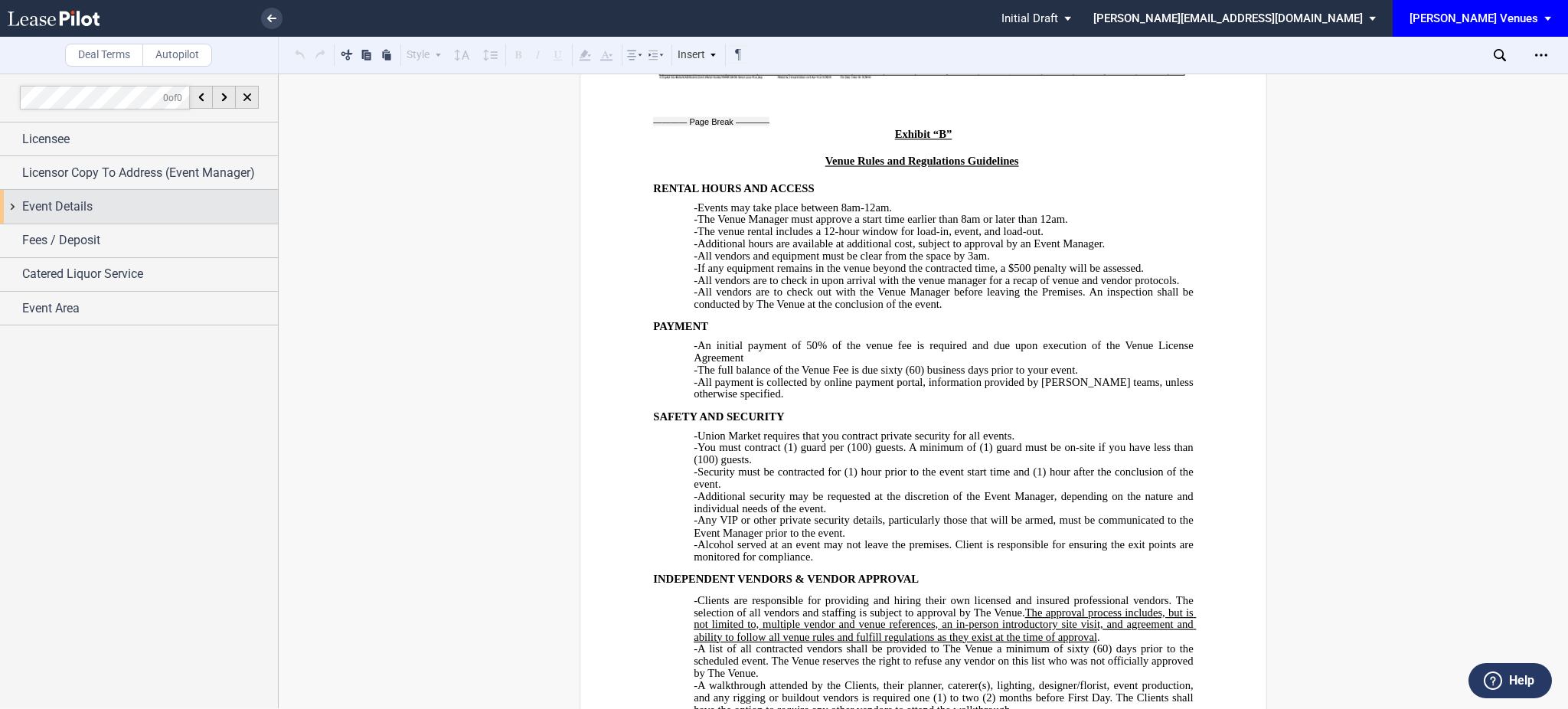
click at [120, 209] on div "Event Details" at bounding box center [150, 207] width 256 height 18
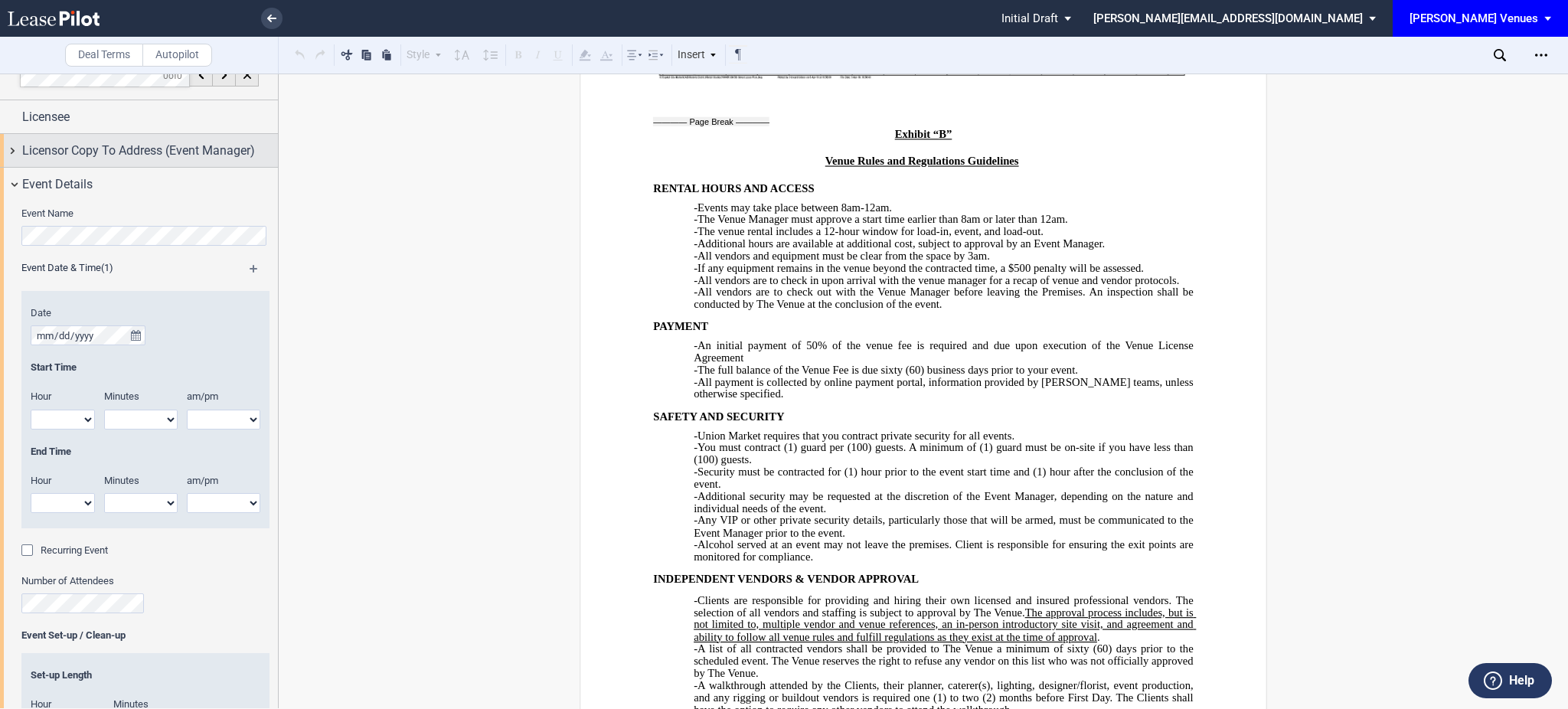
scroll to position [0, 0]
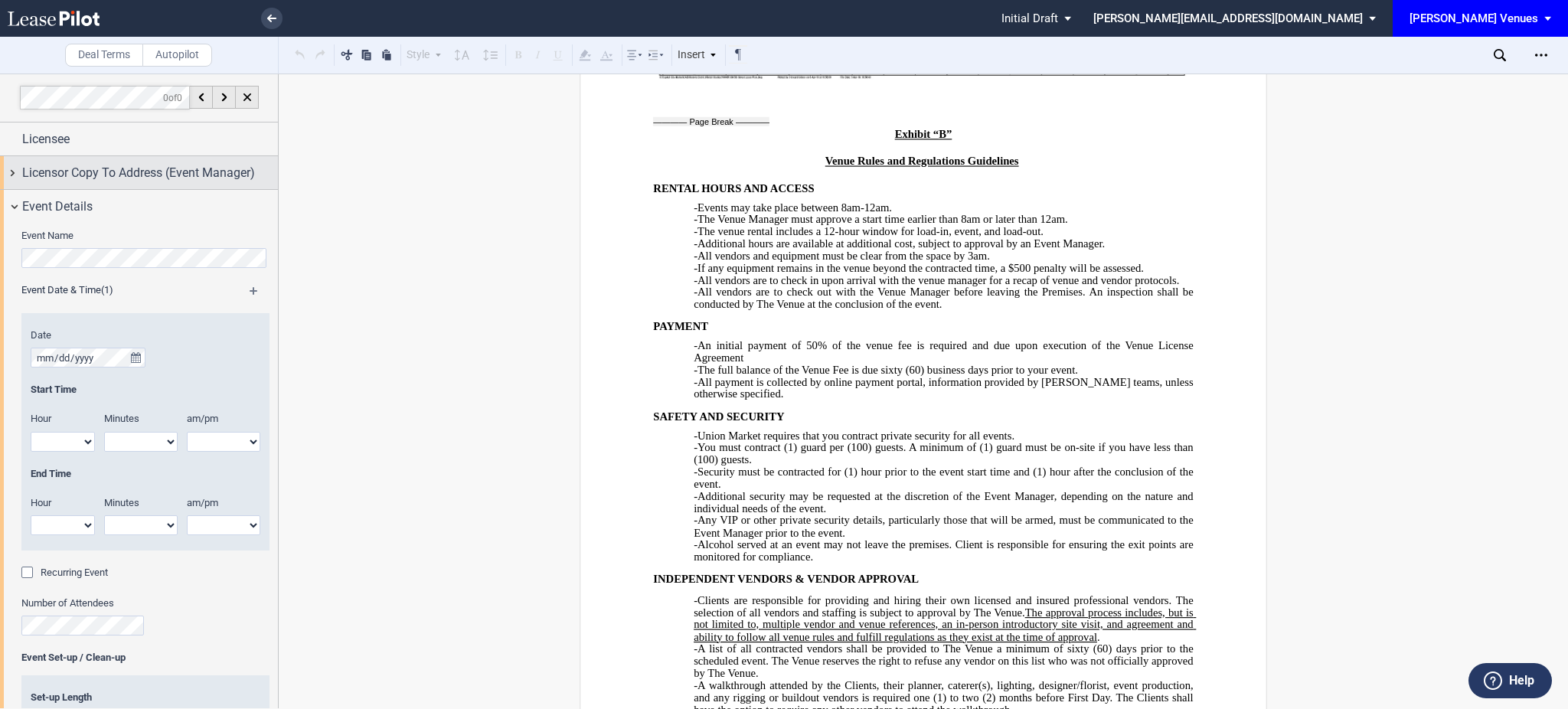
click at [120, 181] on span "Licensor Copy To Address (Event Manager)" at bounding box center [139, 173] width 233 height 18
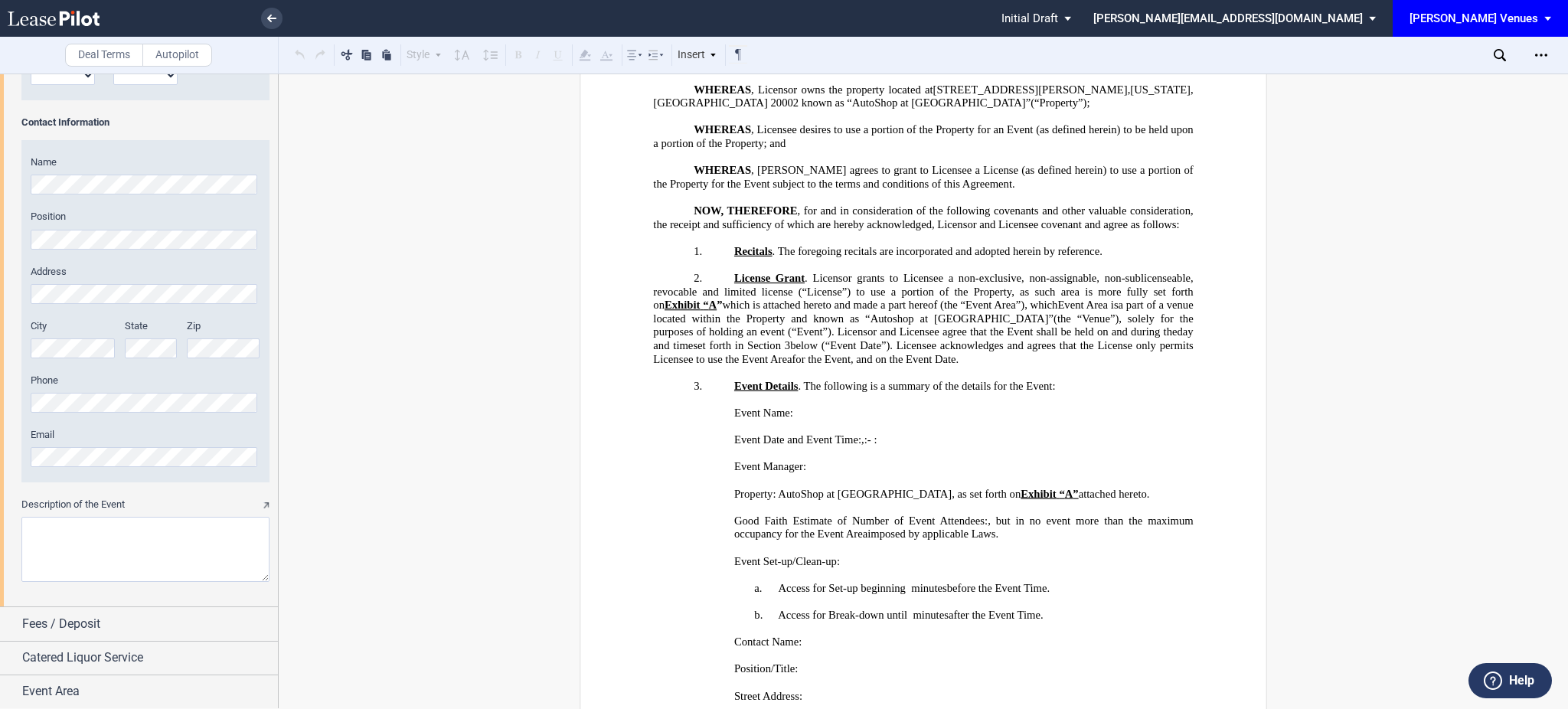
scroll to position [102, 0]
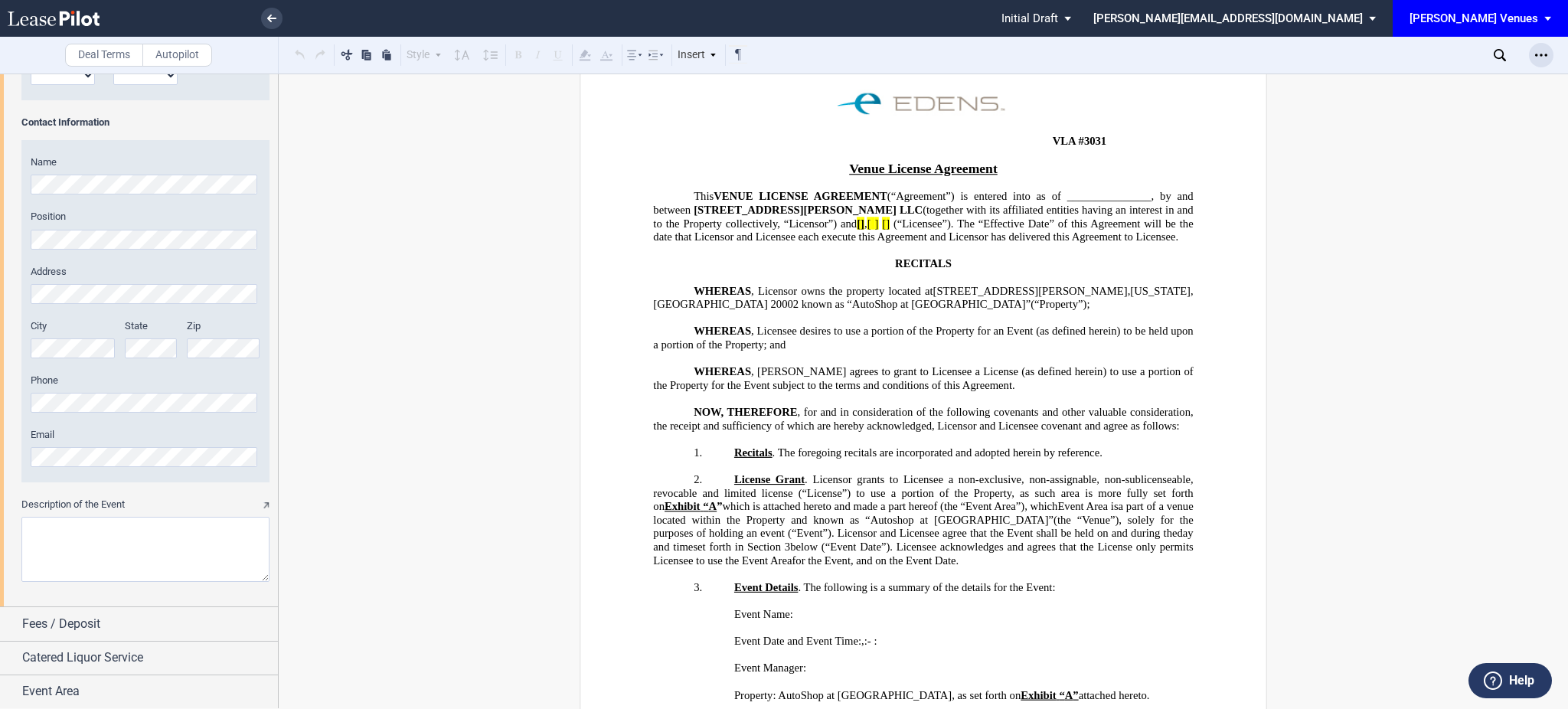
click at [1538, 54] on icon "Open Lease options menu" at bounding box center [1541, 55] width 12 height 12
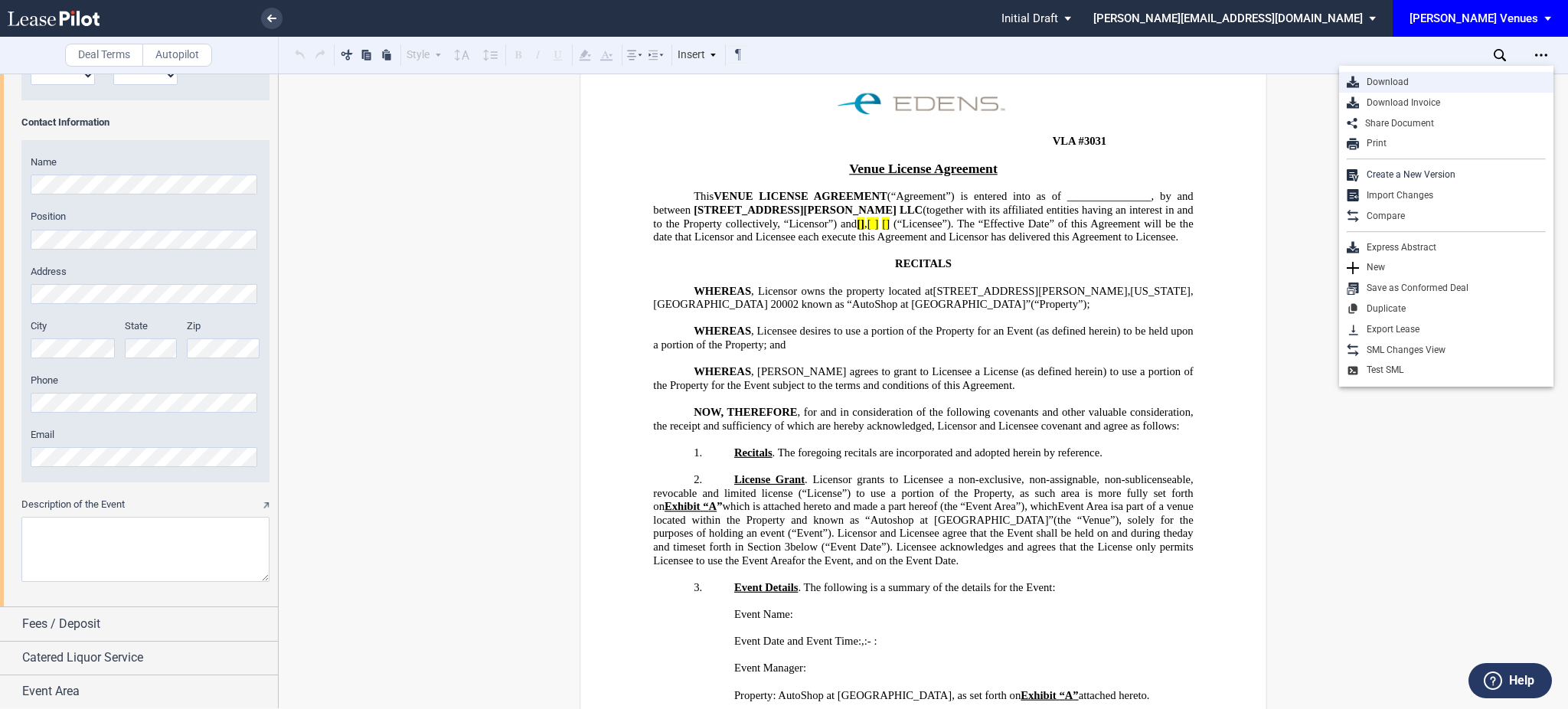
click at [1496, 77] on div "Download" at bounding box center [1453, 82] width 187 height 13
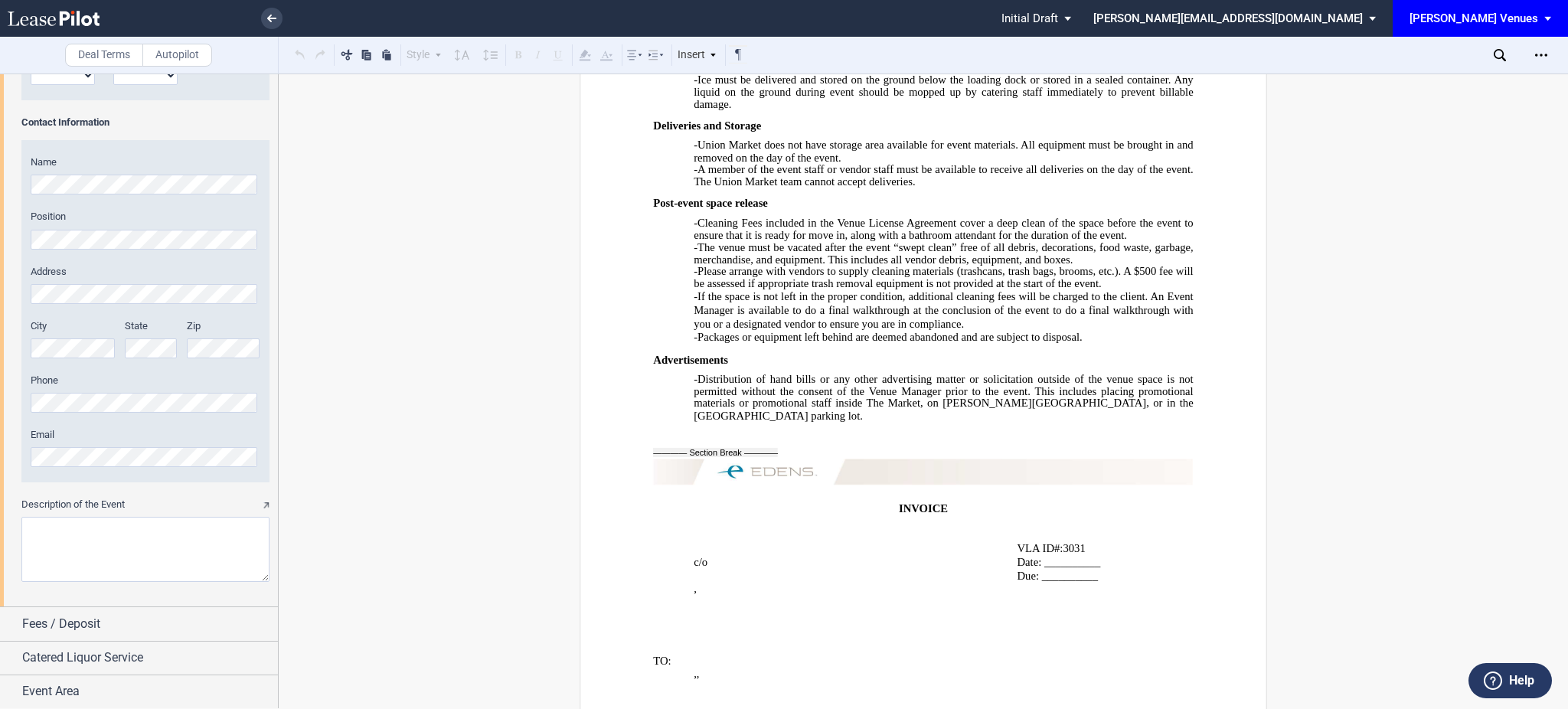
scroll to position [7970, 0]
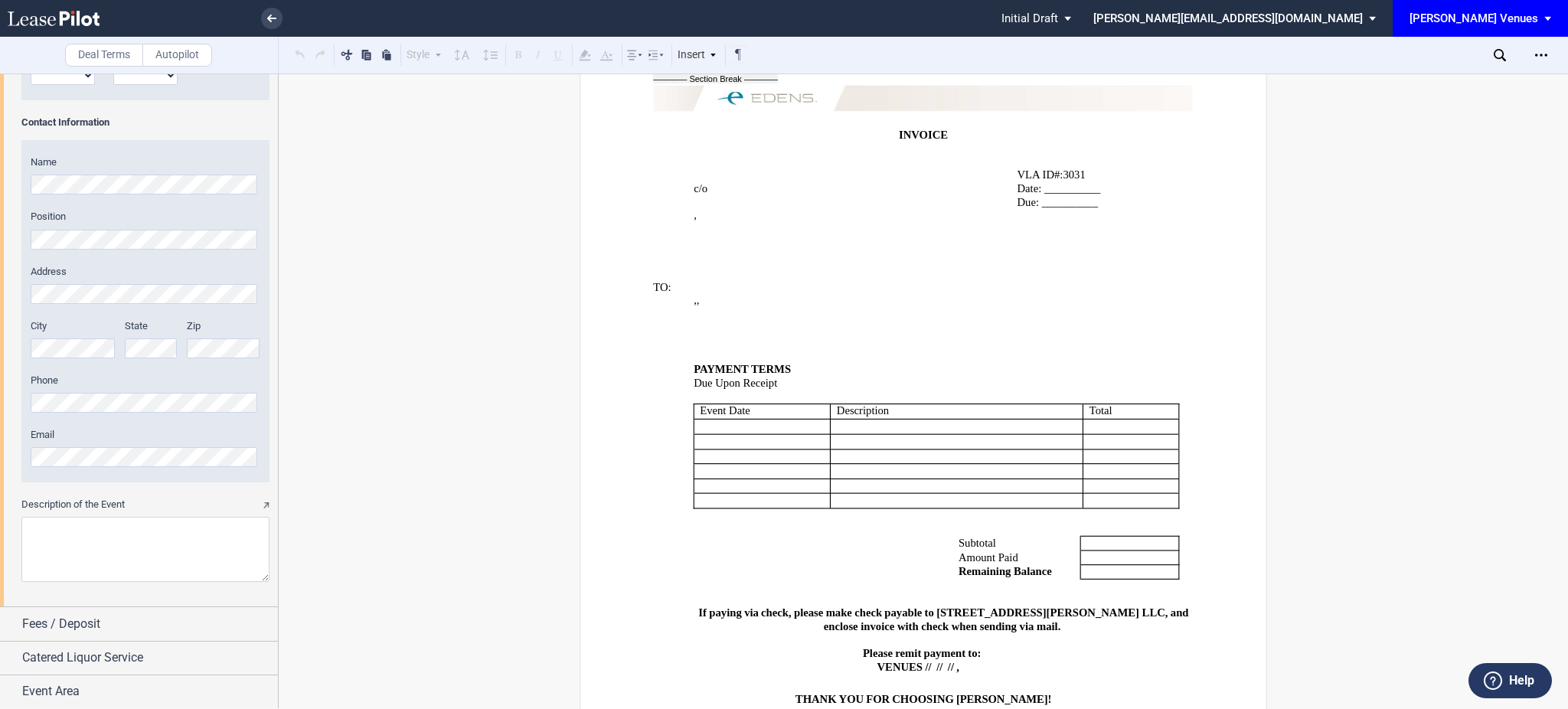
click at [1499, 59] on icon at bounding box center [1500, 55] width 12 height 12
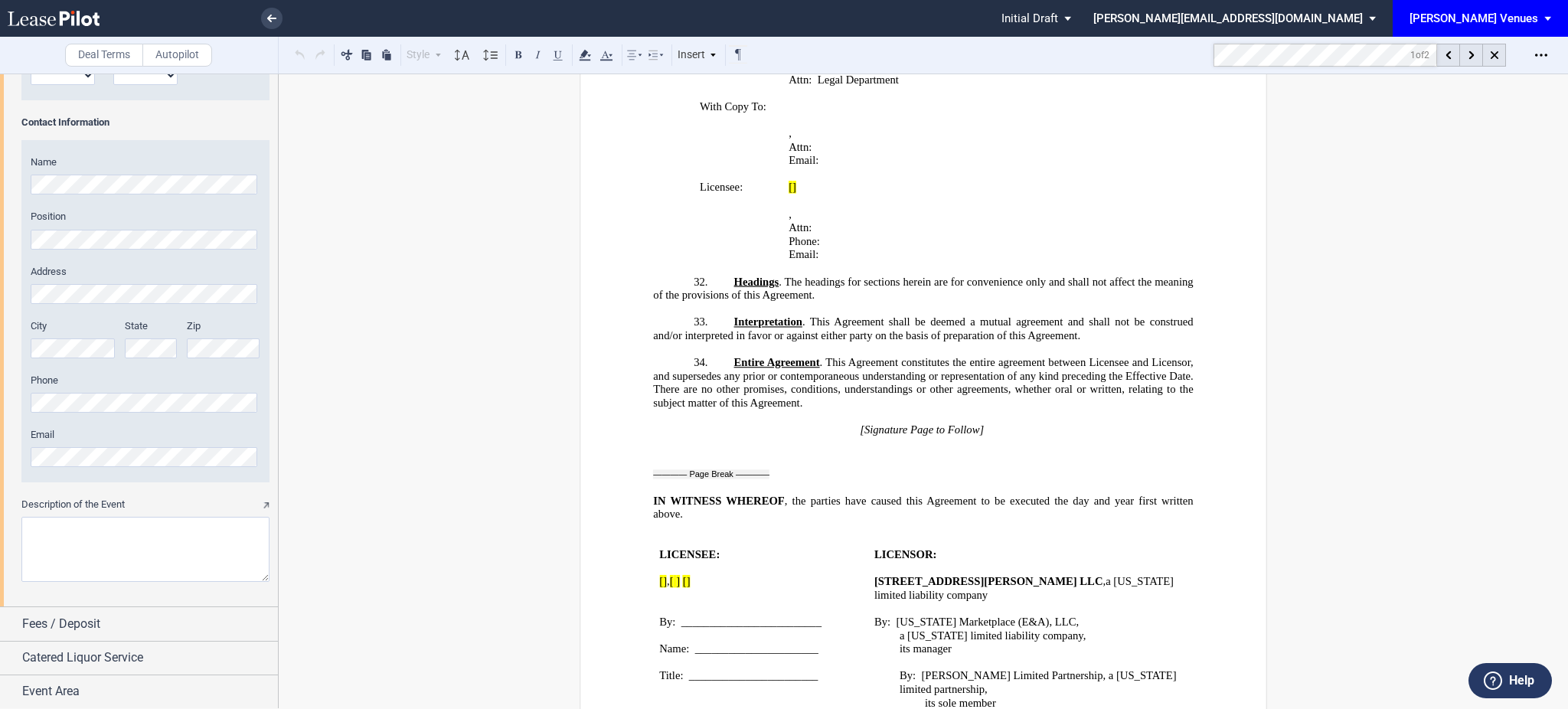
scroll to position [4588, 0]
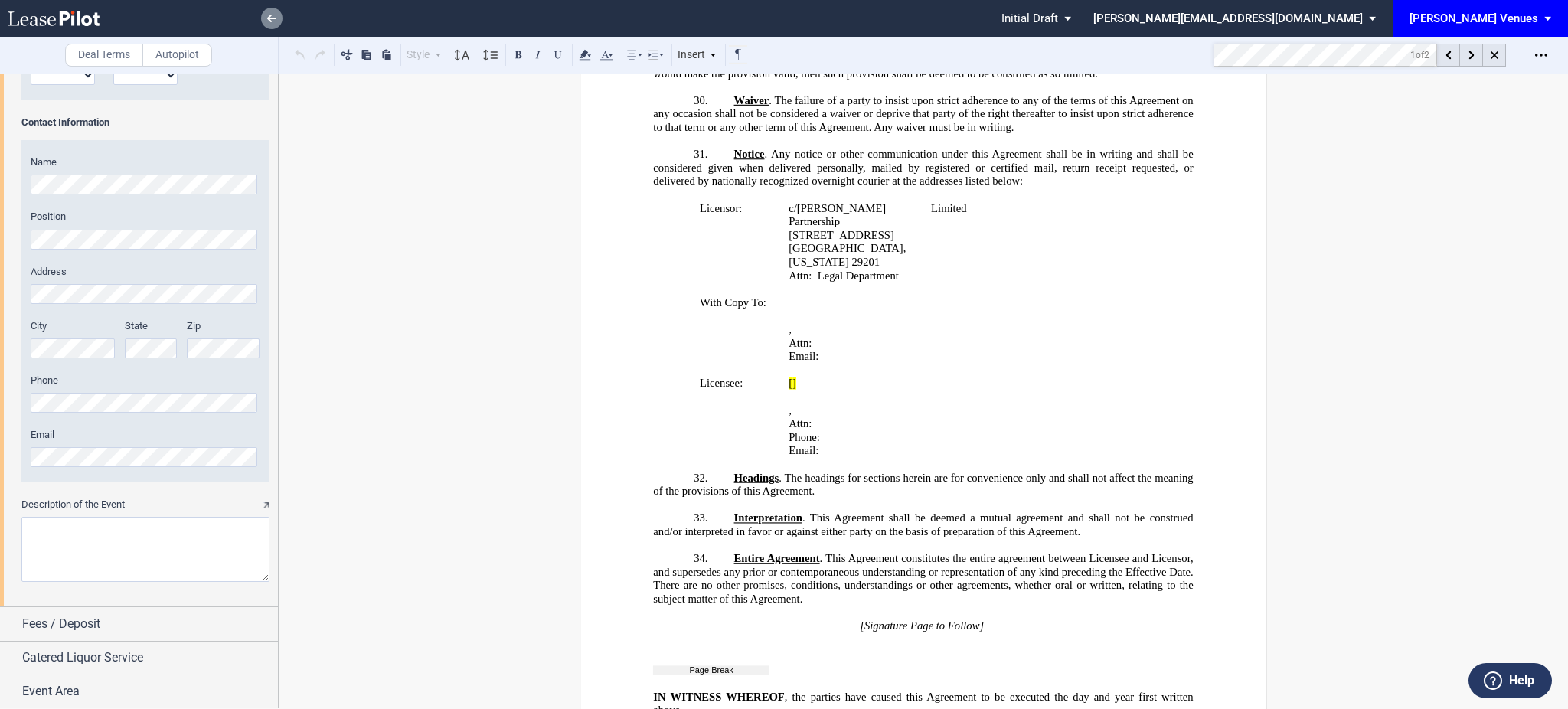
click at [271, 8] on link at bounding box center [272, 18] width 21 height 21
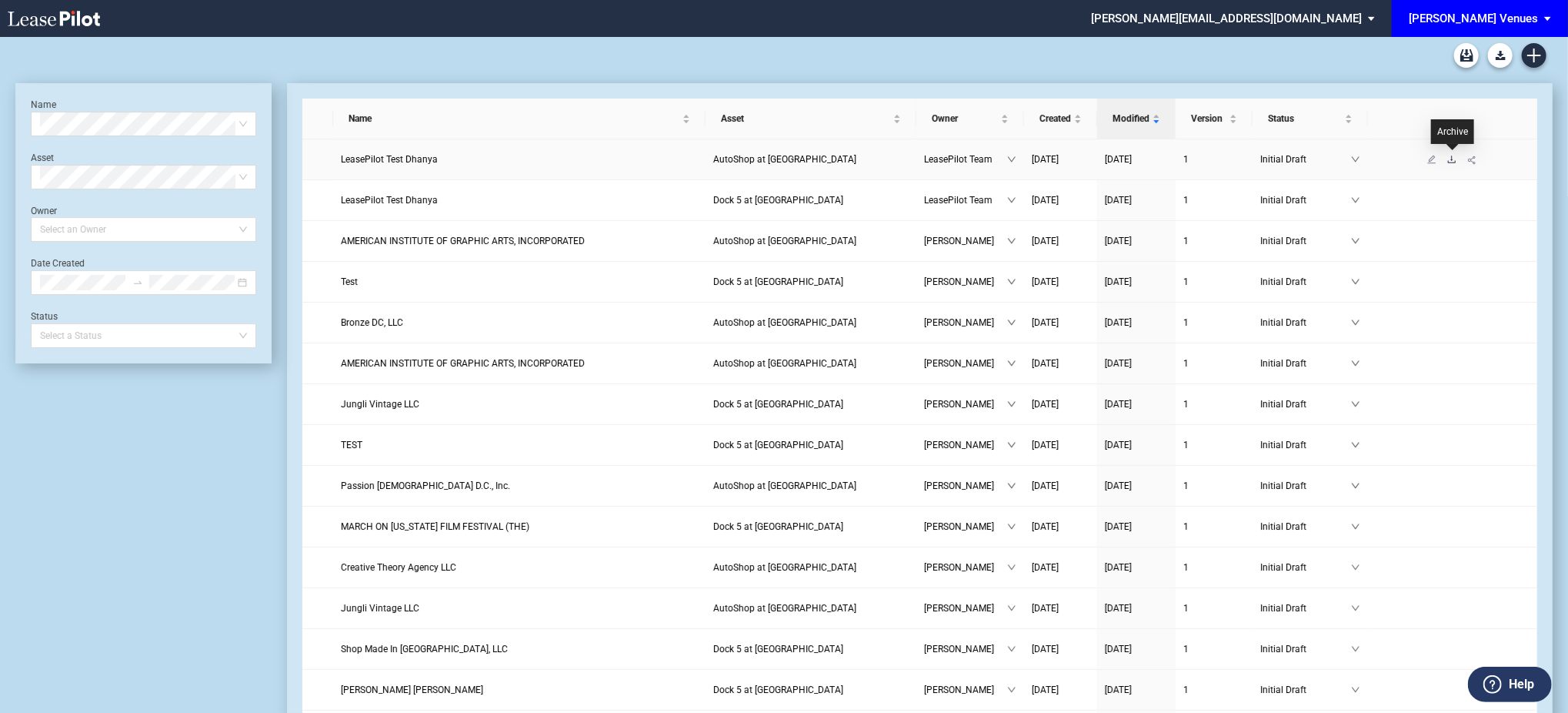
click at [1449, 160] on icon "download" at bounding box center [1452, 160] width 9 height 9
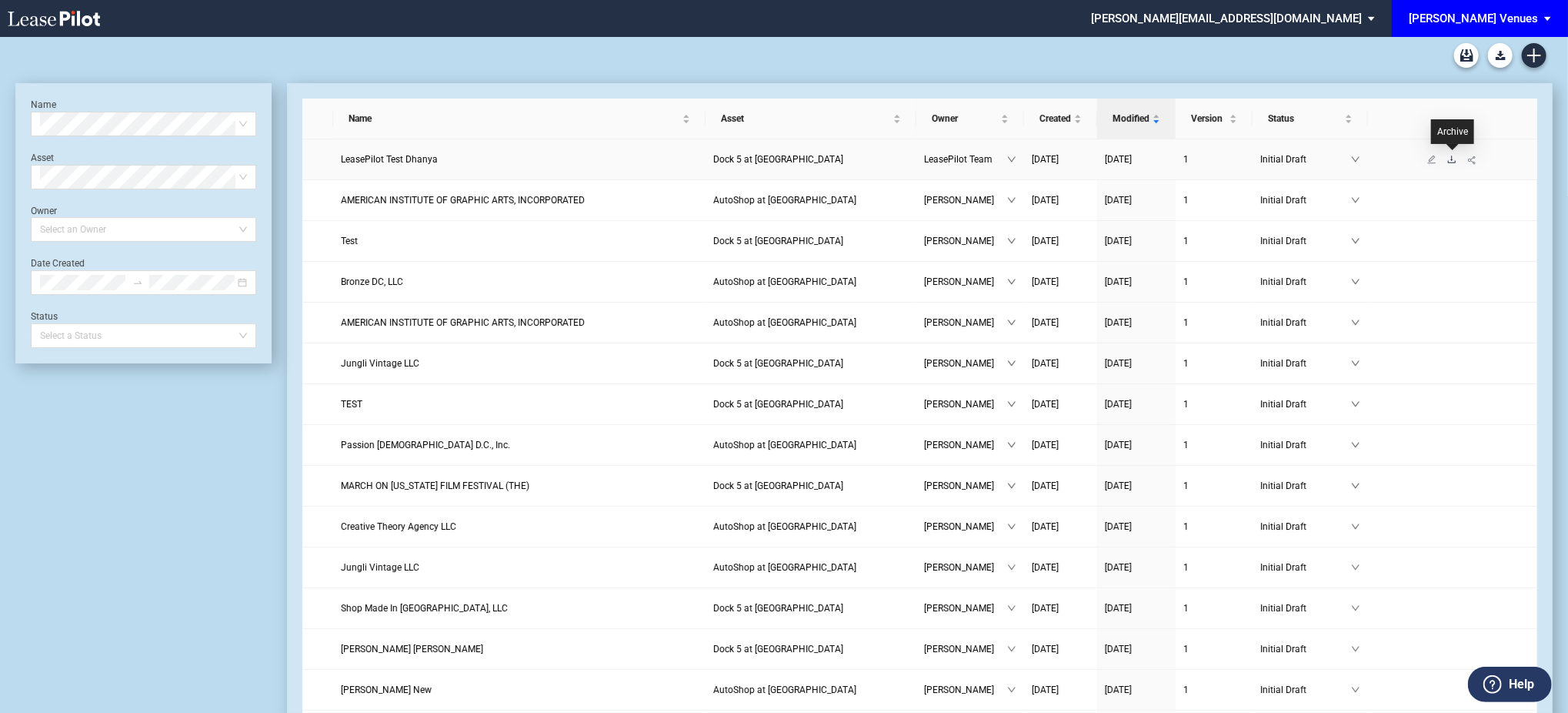
click at [1451, 160] on icon "download" at bounding box center [1452, 160] width 9 height 9
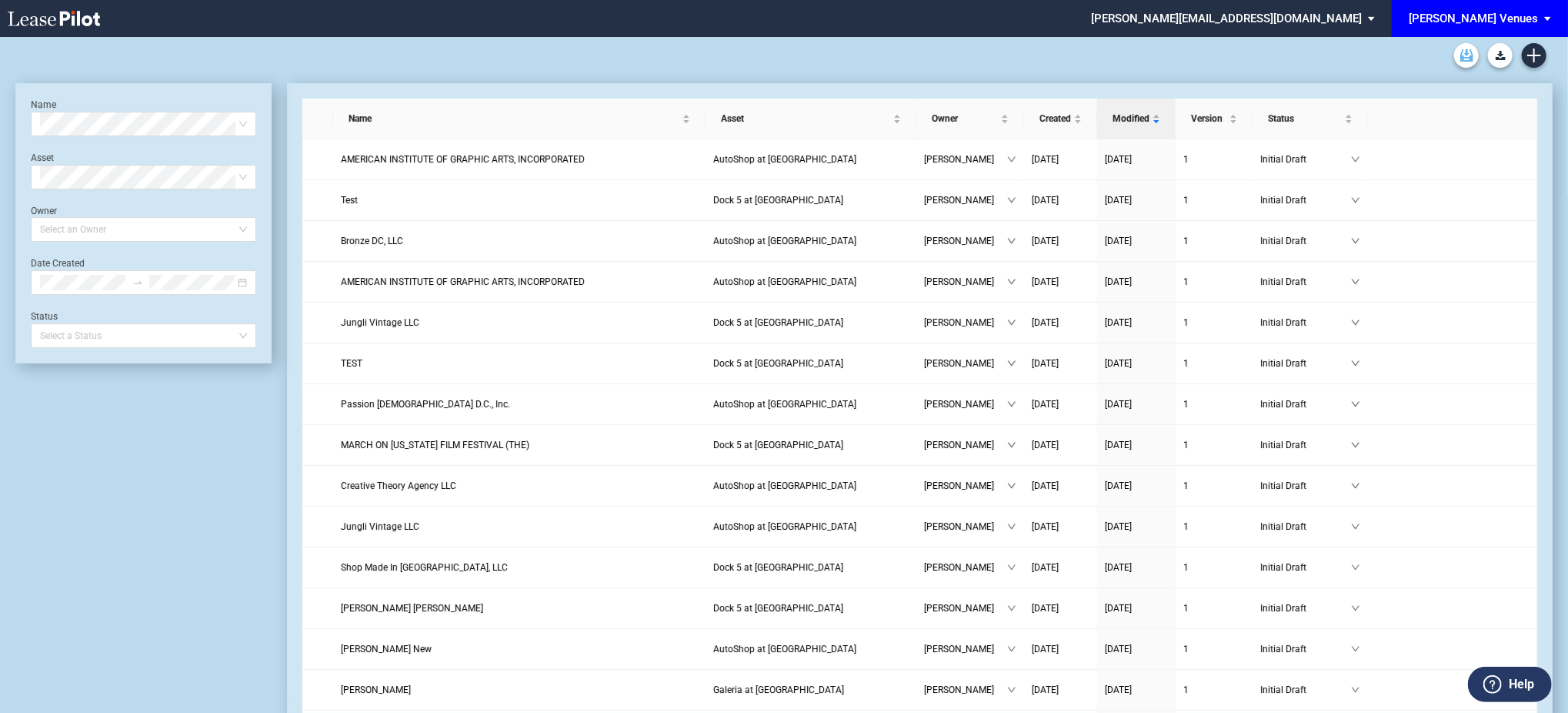
click at [1465, 65] on link "Archive" at bounding box center [1466, 55] width 25 height 25
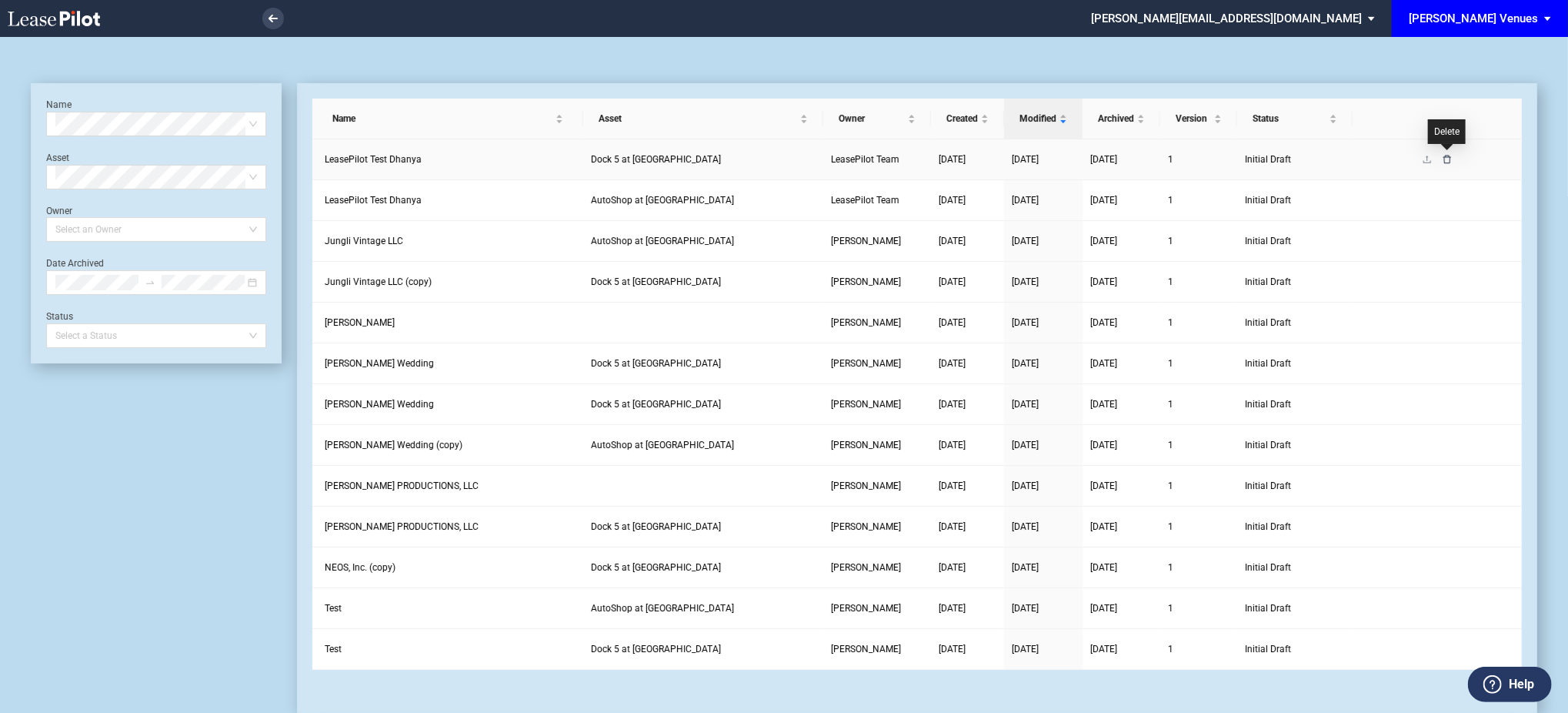
click at [1445, 161] on icon "delete" at bounding box center [1447, 160] width 9 height 9
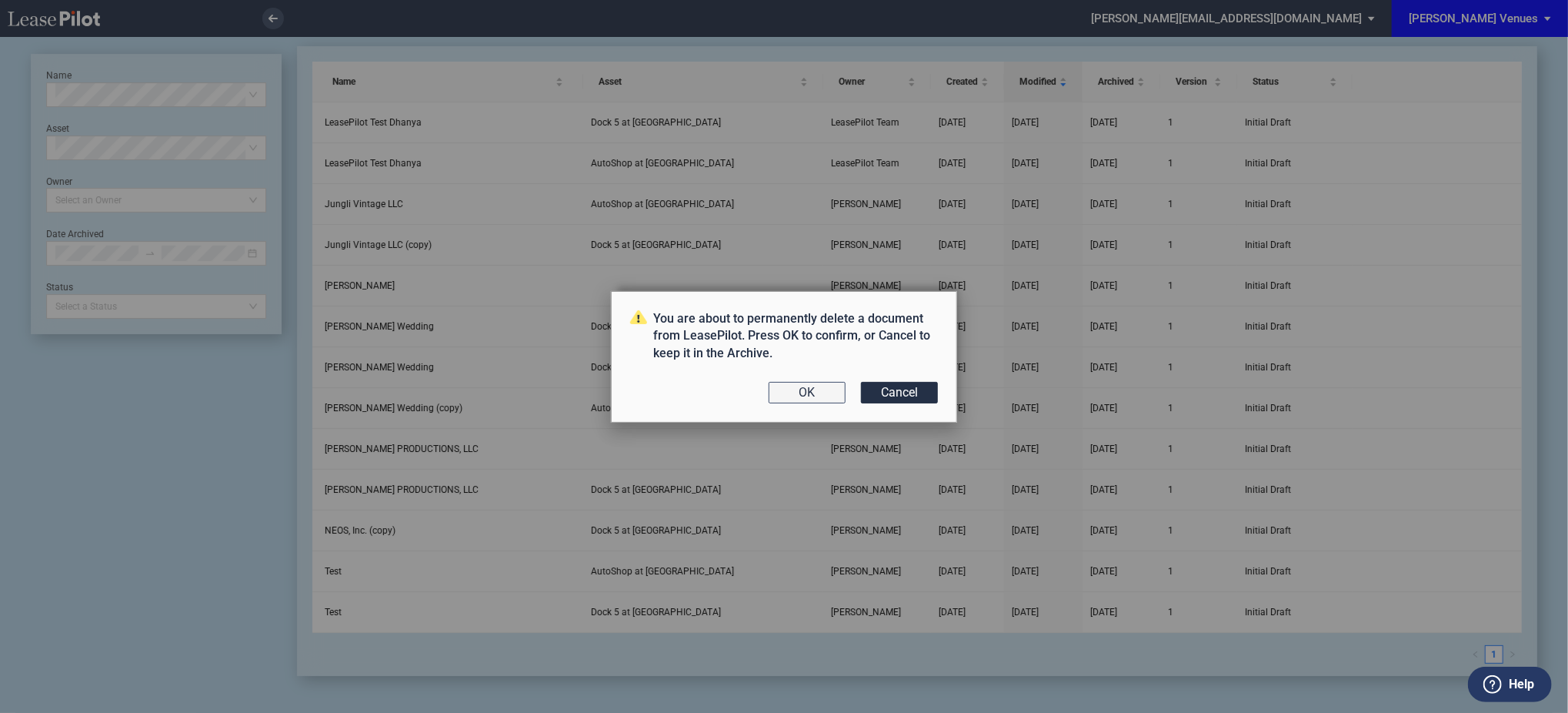
click at [831, 391] on button "OK" at bounding box center [808, 392] width 77 height 22
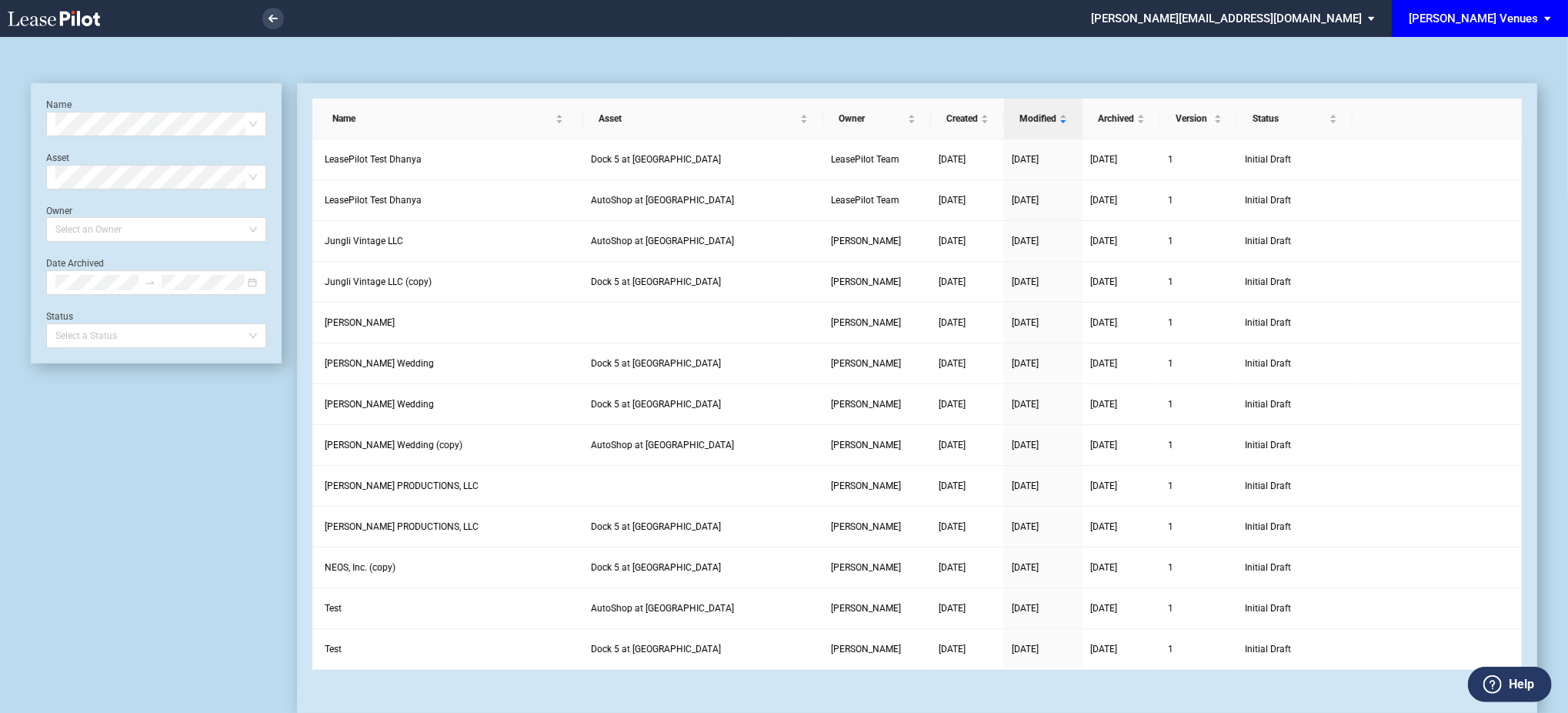
scroll to position [37, 0]
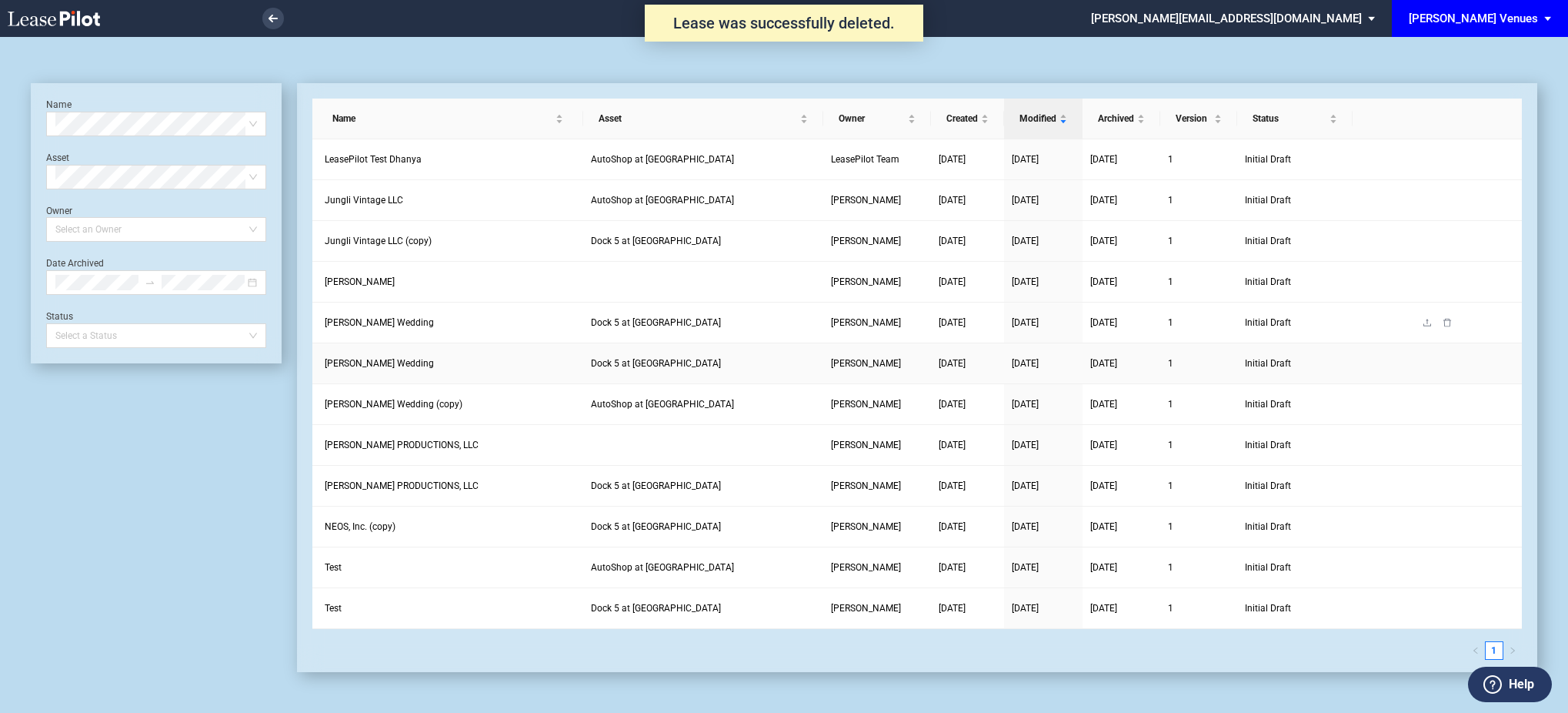
scroll to position [37, 0]
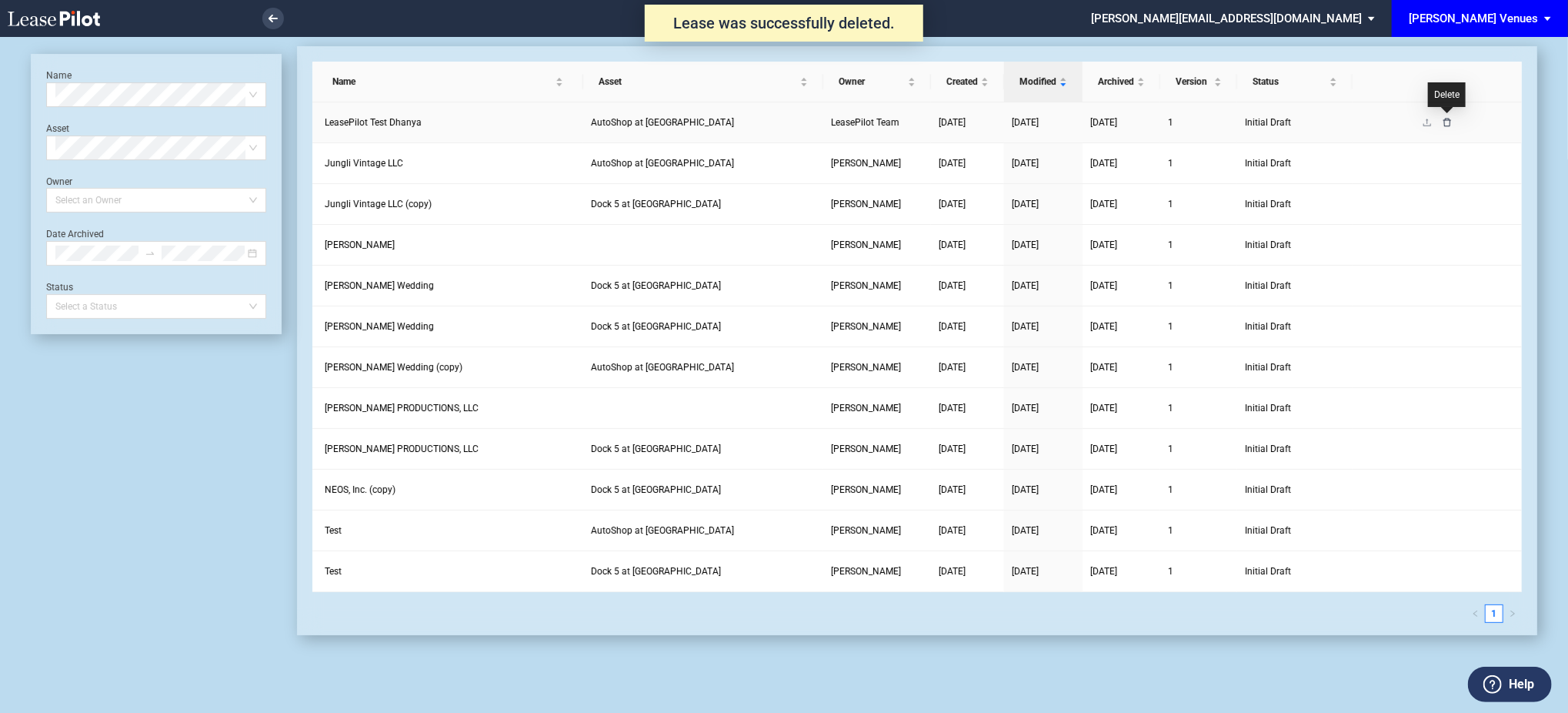
click at [1449, 121] on icon "delete" at bounding box center [1447, 122] width 8 height 8
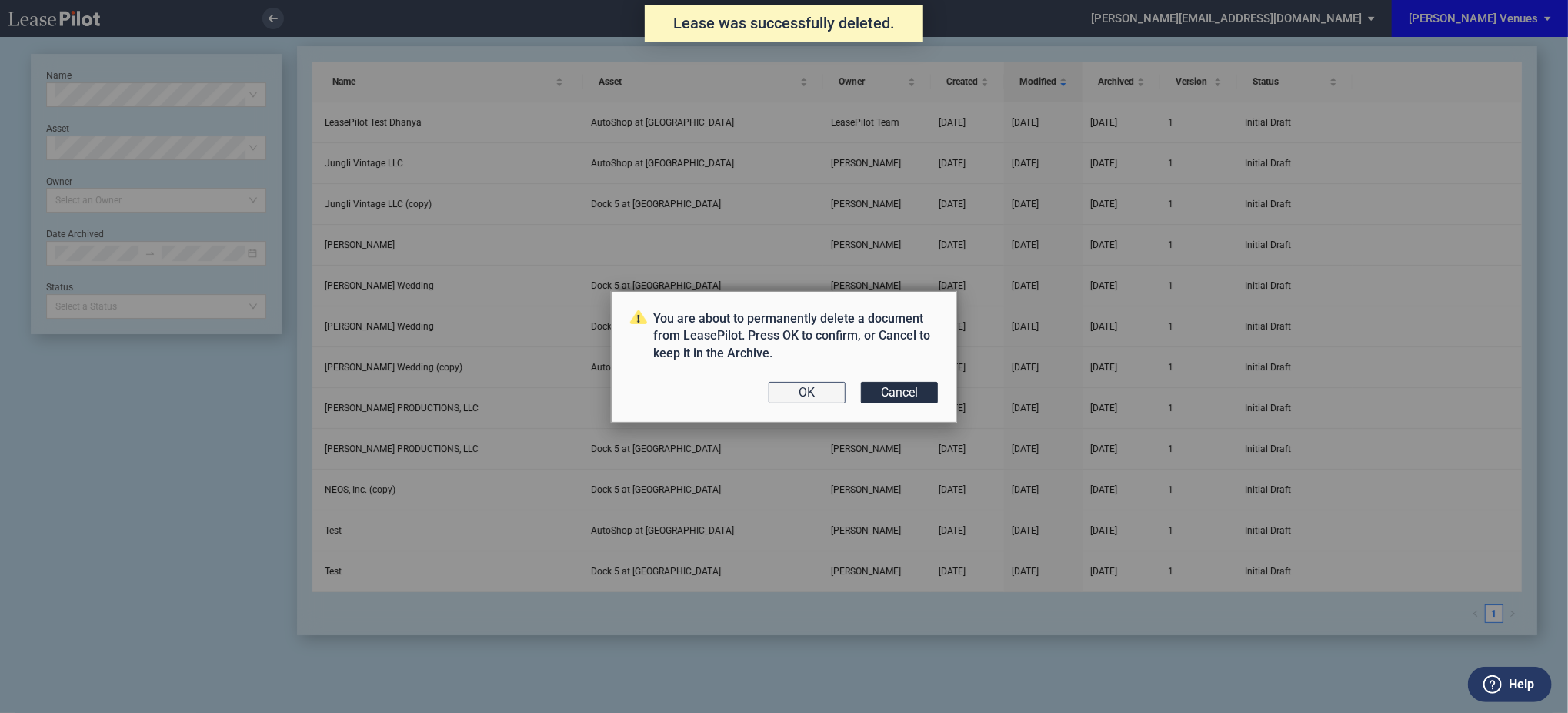
click at [832, 382] on button "OK" at bounding box center [808, 392] width 77 height 22
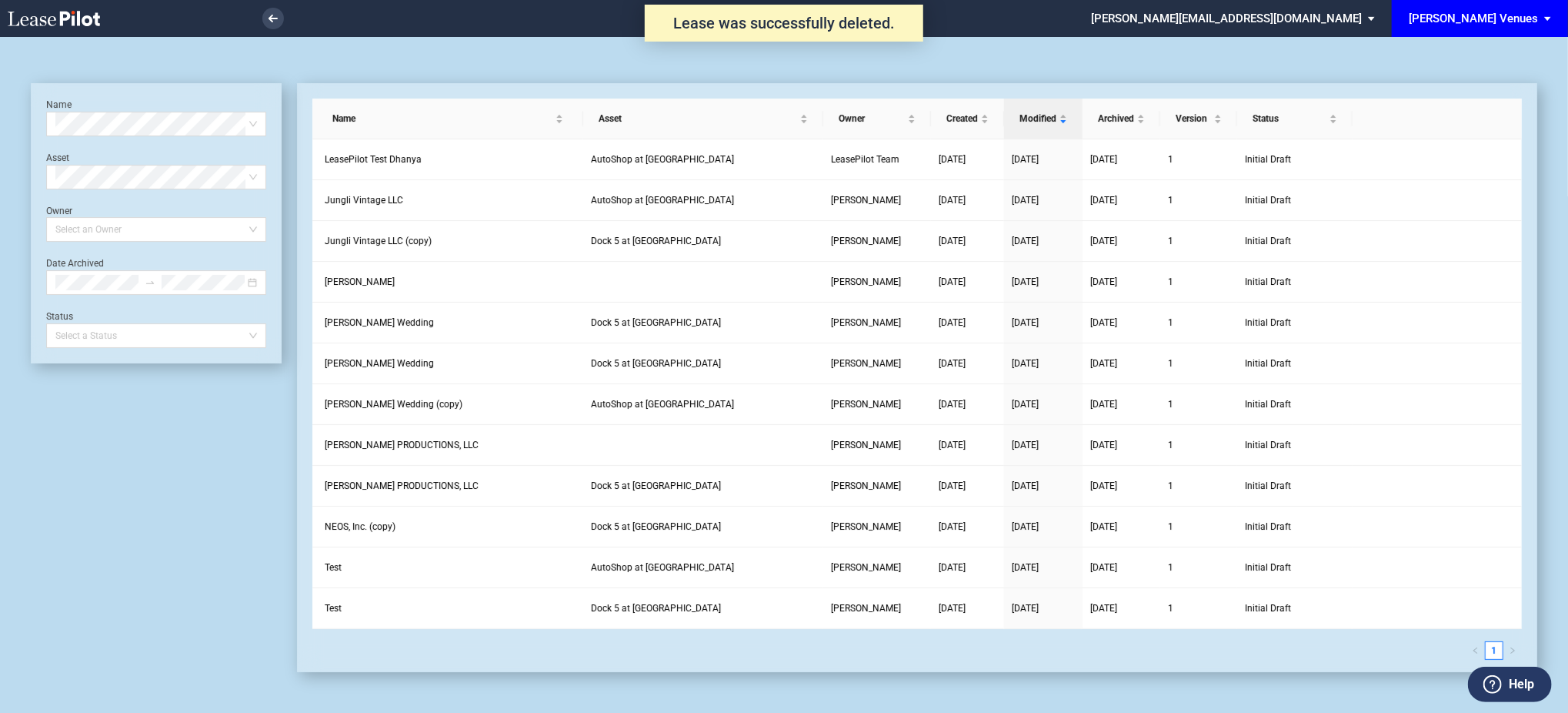
scroll to position [37, 0]
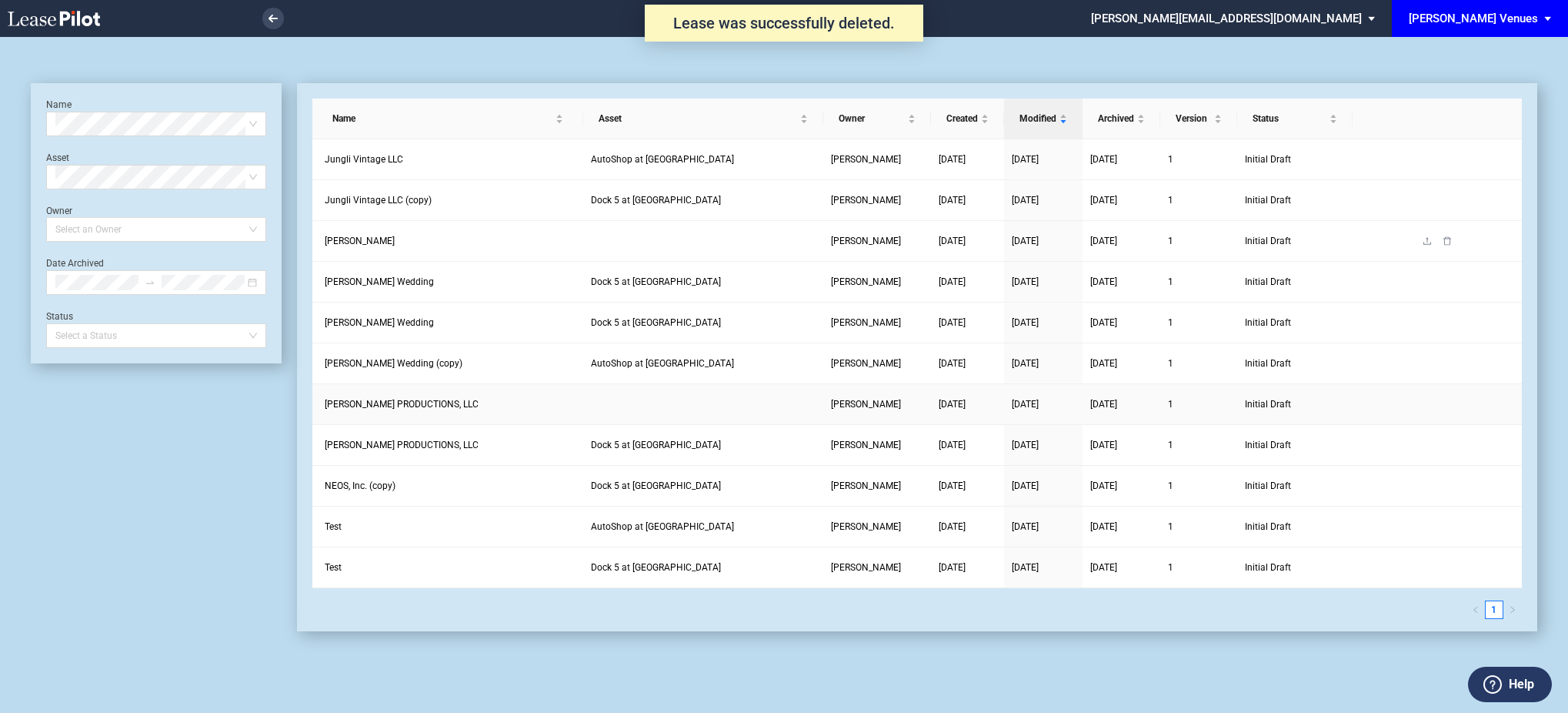
scroll to position [37, 0]
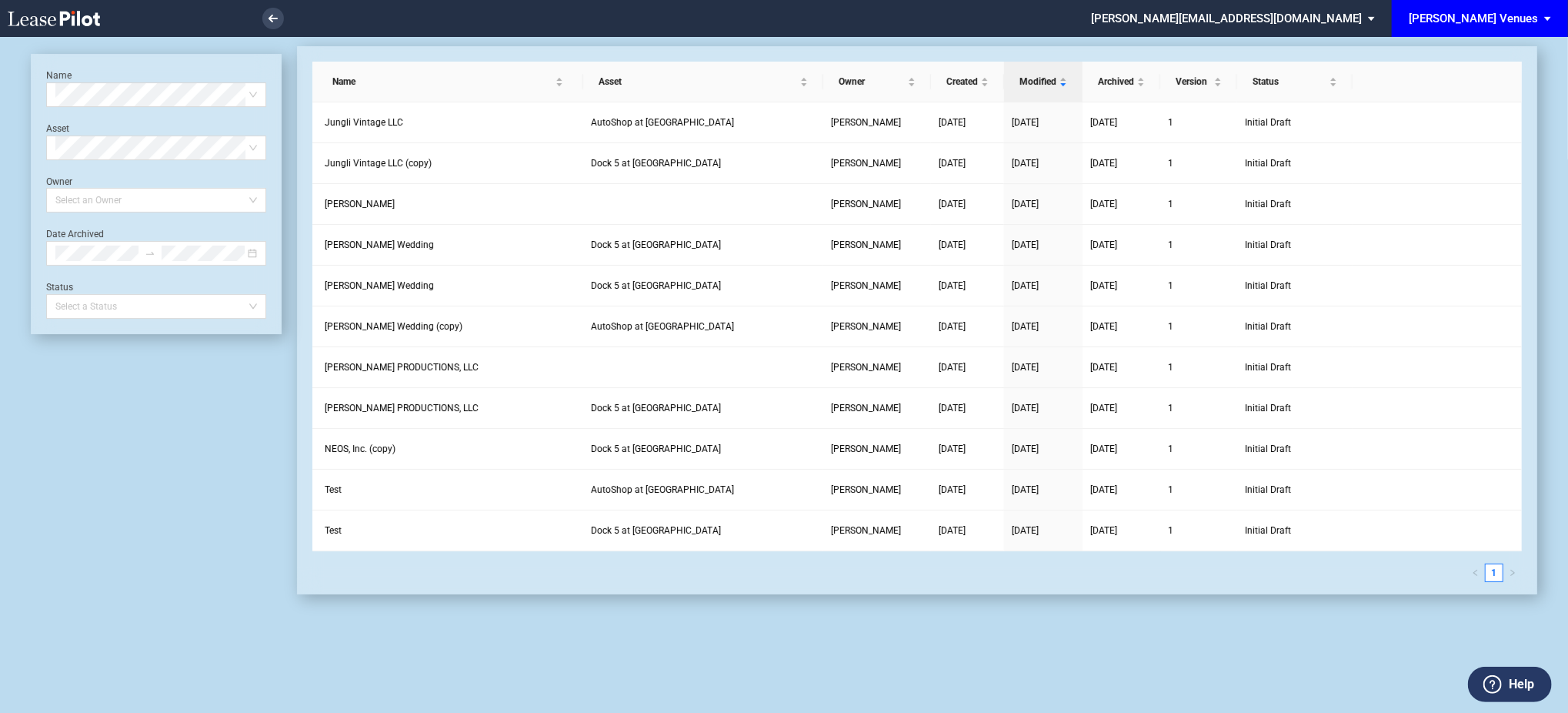
click at [88, 11] on icon at bounding box center [54, 18] width 92 height 15
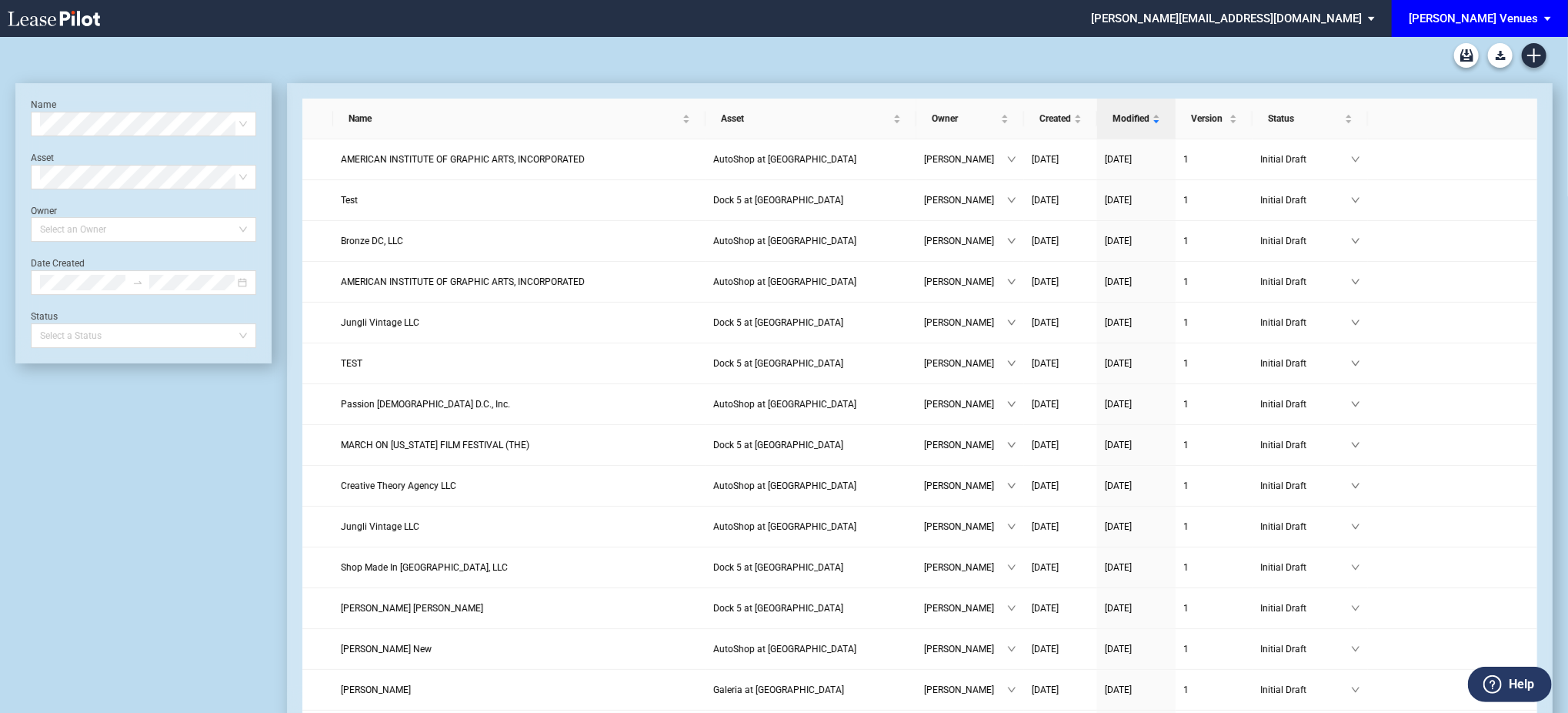
click at [1480, 8] on span "[PERSON_NAME] Venues" at bounding box center [1473, 18] width 129 height 37
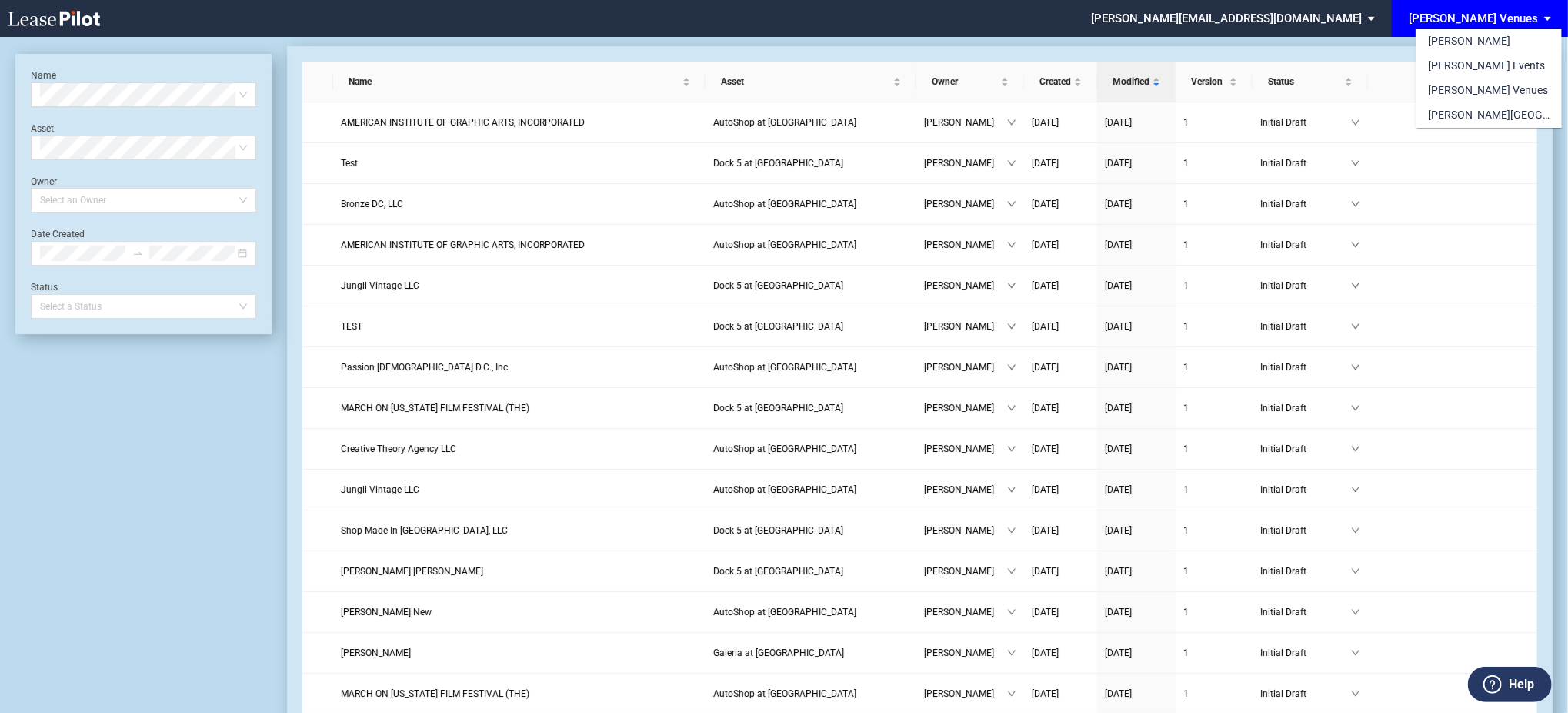
click at [1421, 25] on div "[PERSON_NAME] [PERSON_NAME] Events [PERSON_NAME] Venues [PERSON_NAME][GEOGRAPHI…" at bounding box center [1489, 67] width 146 height 122
click at [1413, 18] on md-backdrop at bounding box center [784, 375] width 1568 height 750
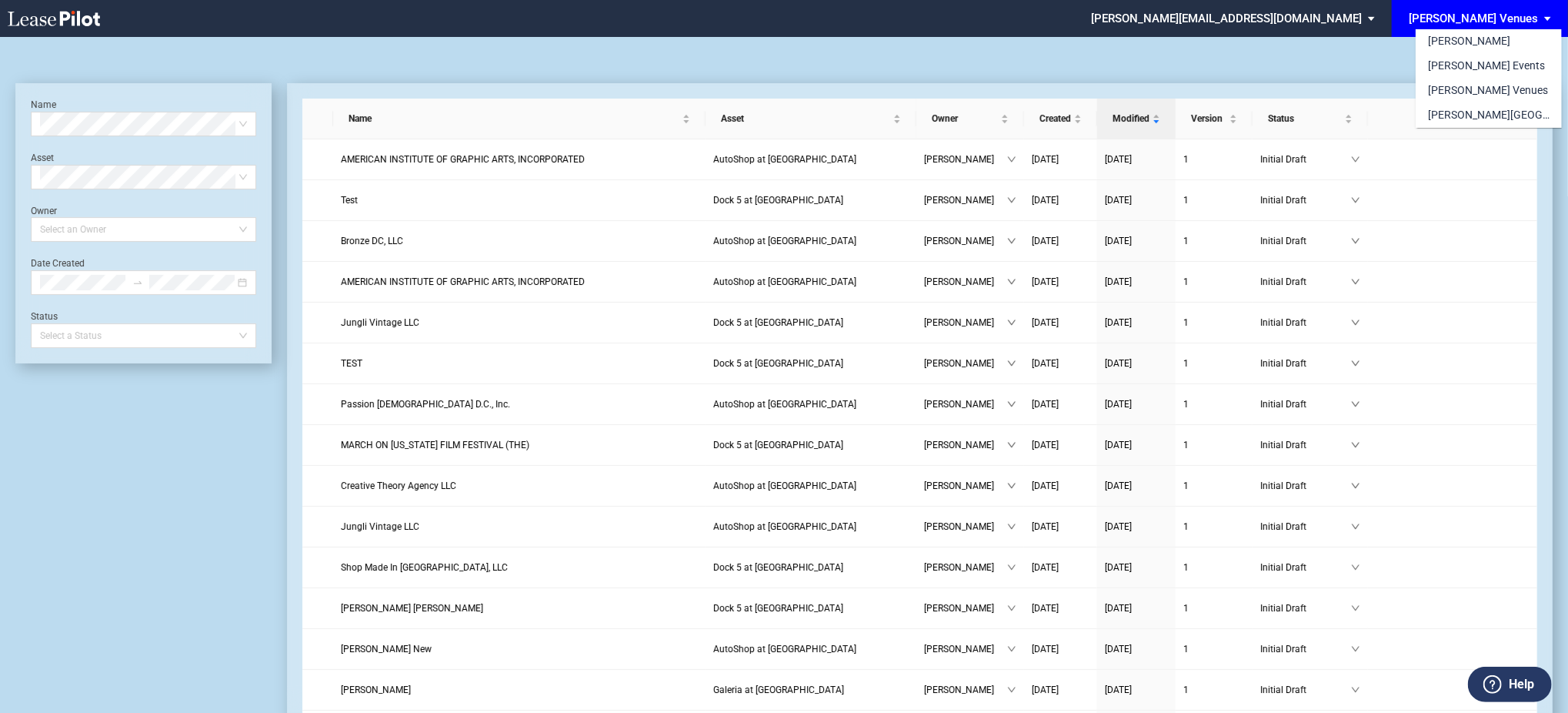
scroll to position [37, 0]
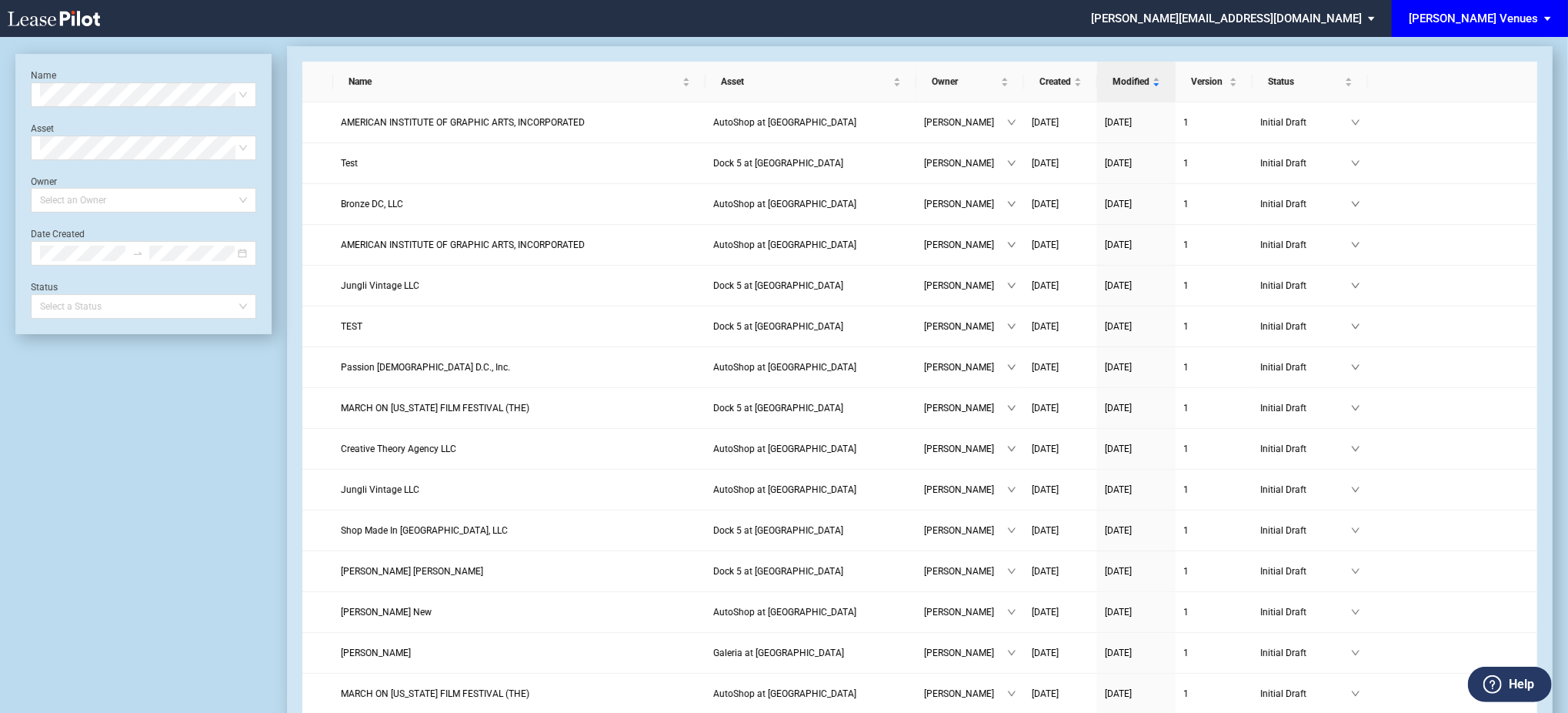
click at [1379, 20] on md-select "[PERSON_NAME][EMAIL_ADDRESS][DOMAIN_NAME] Change Password 2-Factor Authenticati…" at bounding box center [1238, 17] width 298 height 35
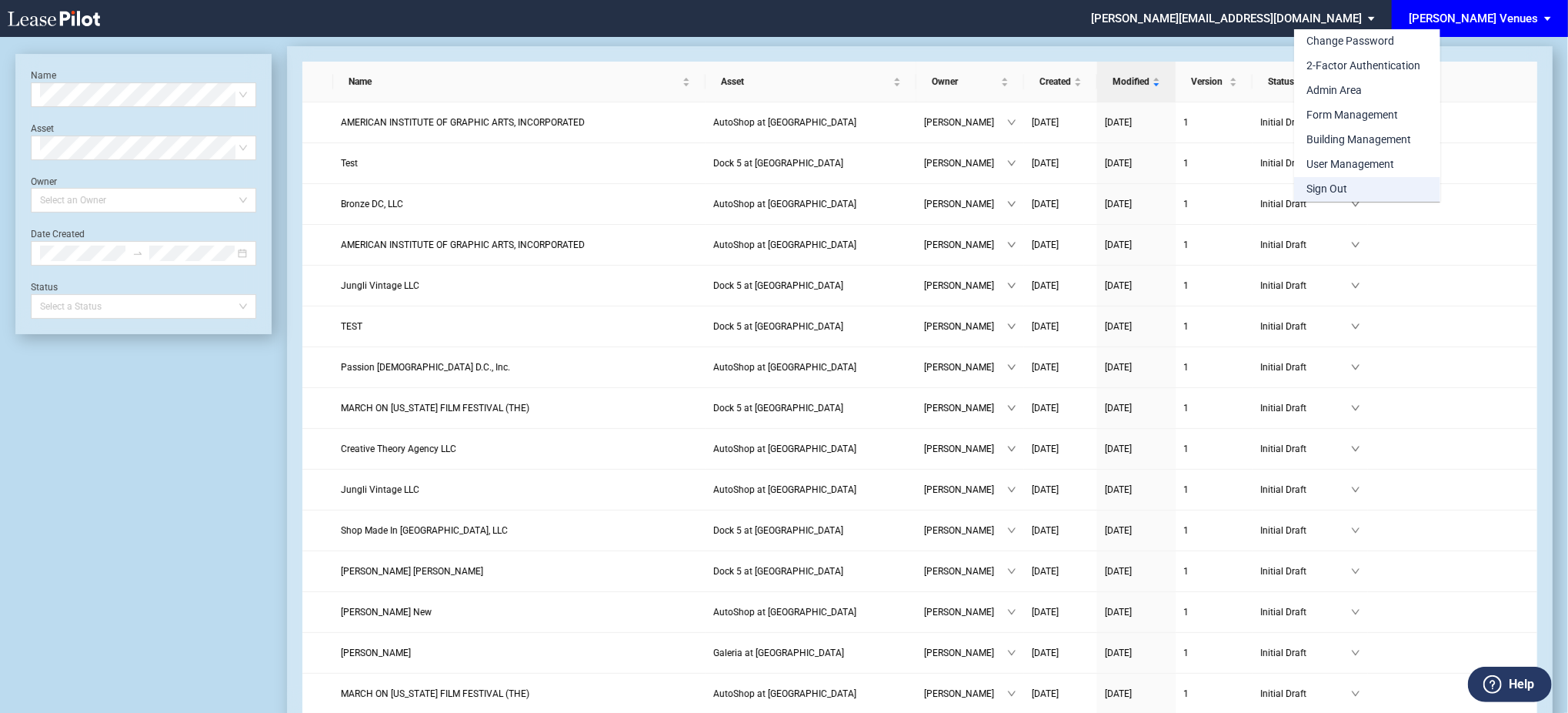
click at [1381, 192] on md-option "Sign Out" at bounding box center [1368, 190] width 146 height 25
click at [1381, 192] on td at bounding box center [1452, 204] width 170 height 41
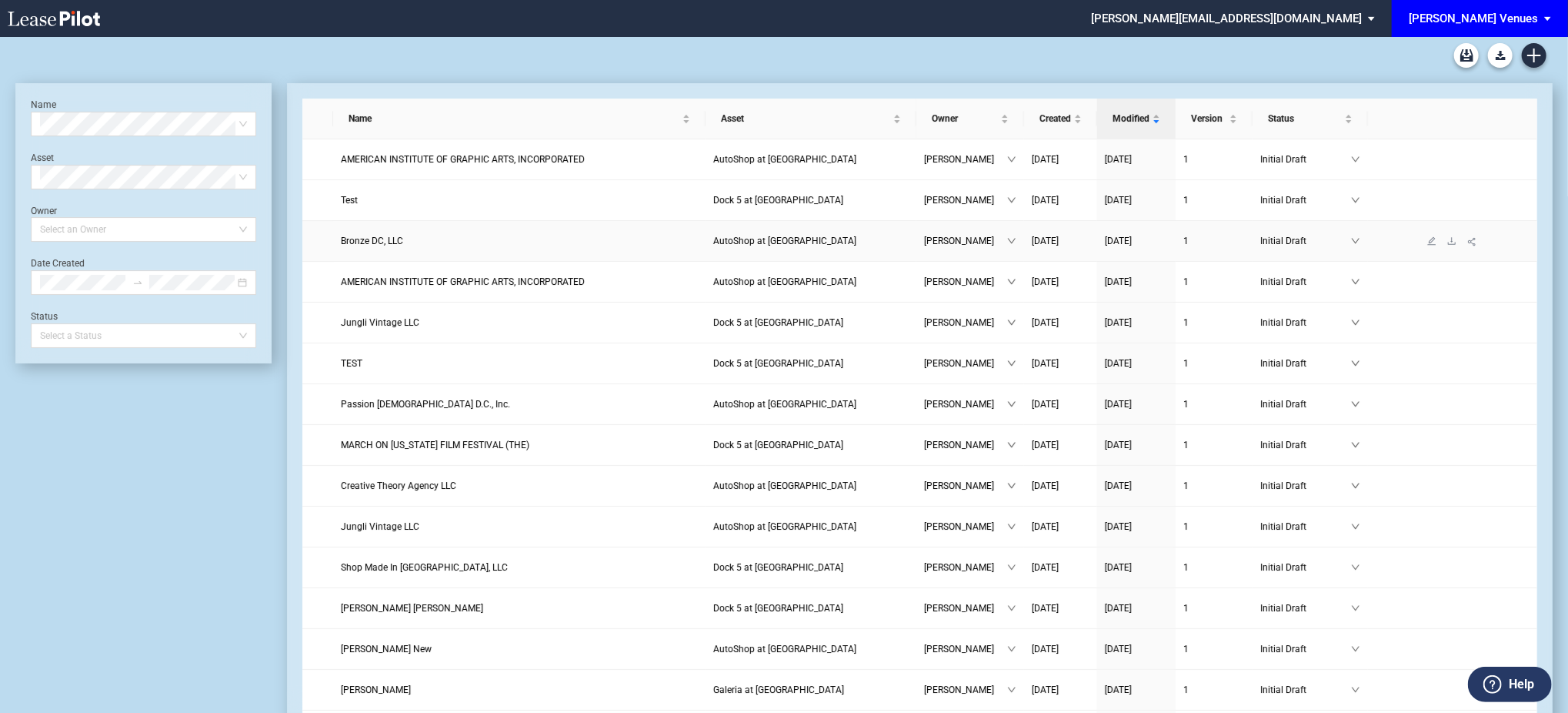
scroll to position [37, 0]
